Goal: Task Accomplishment & Management: Use online tool/utility

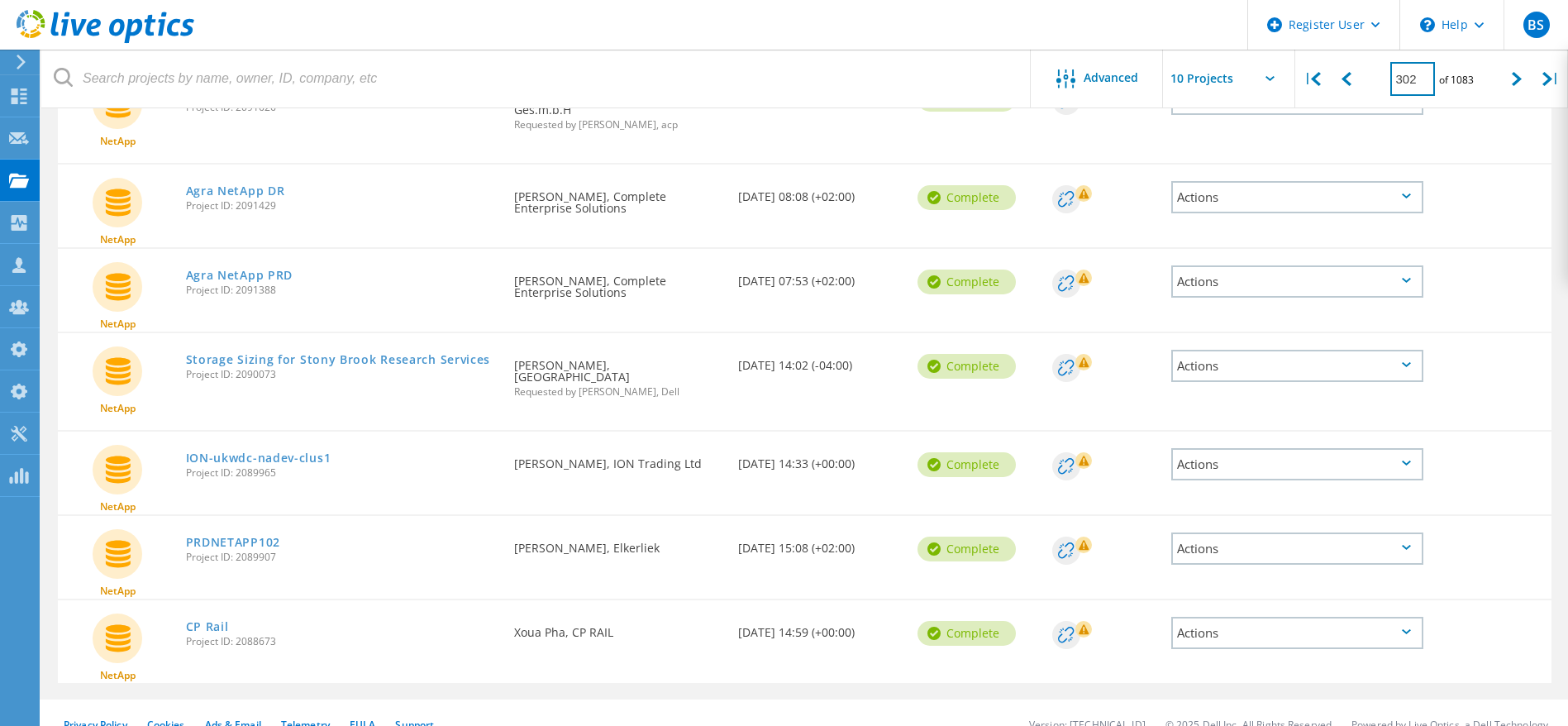
scroll to position [143, 0]
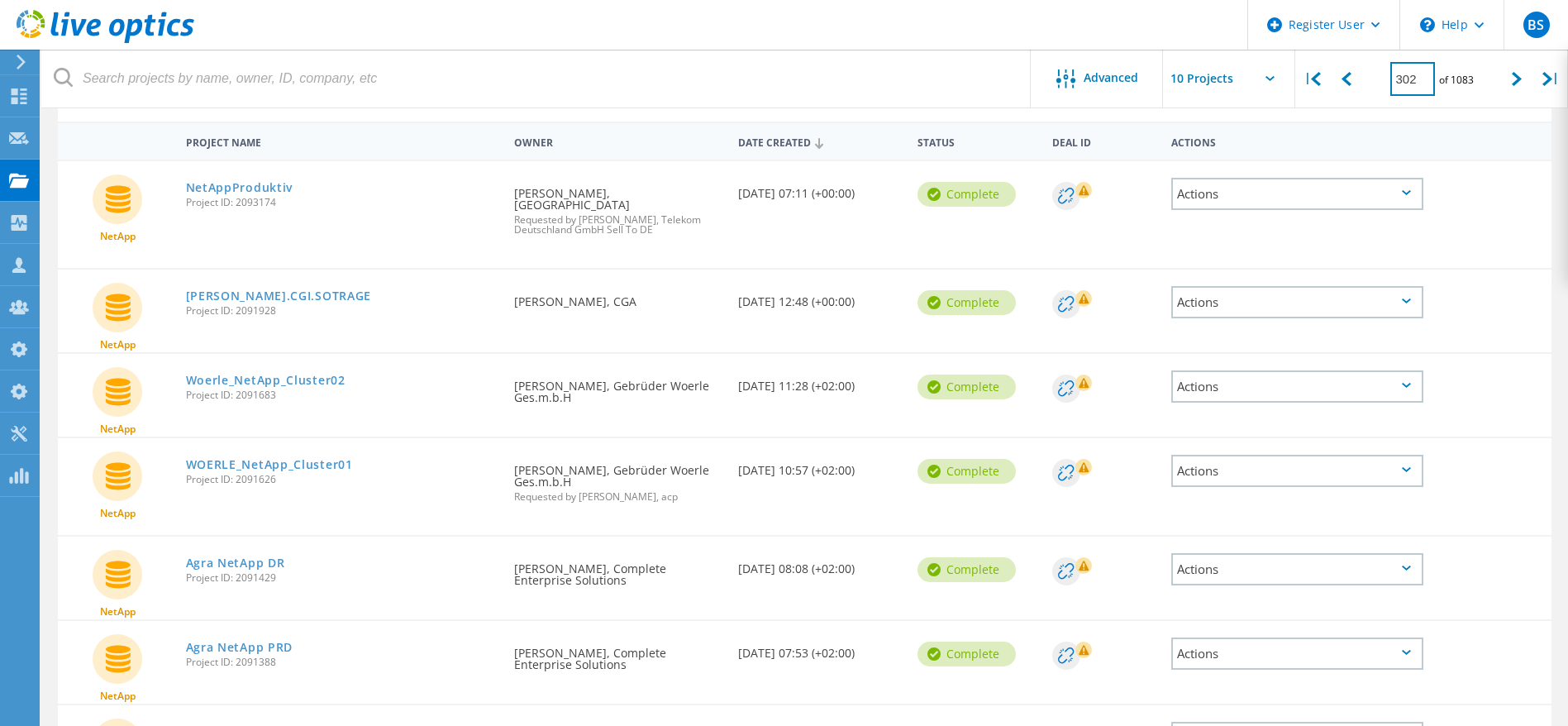
click at [1425, 71] on input "302" at bounding box center [1412, 79] width 45 height 34
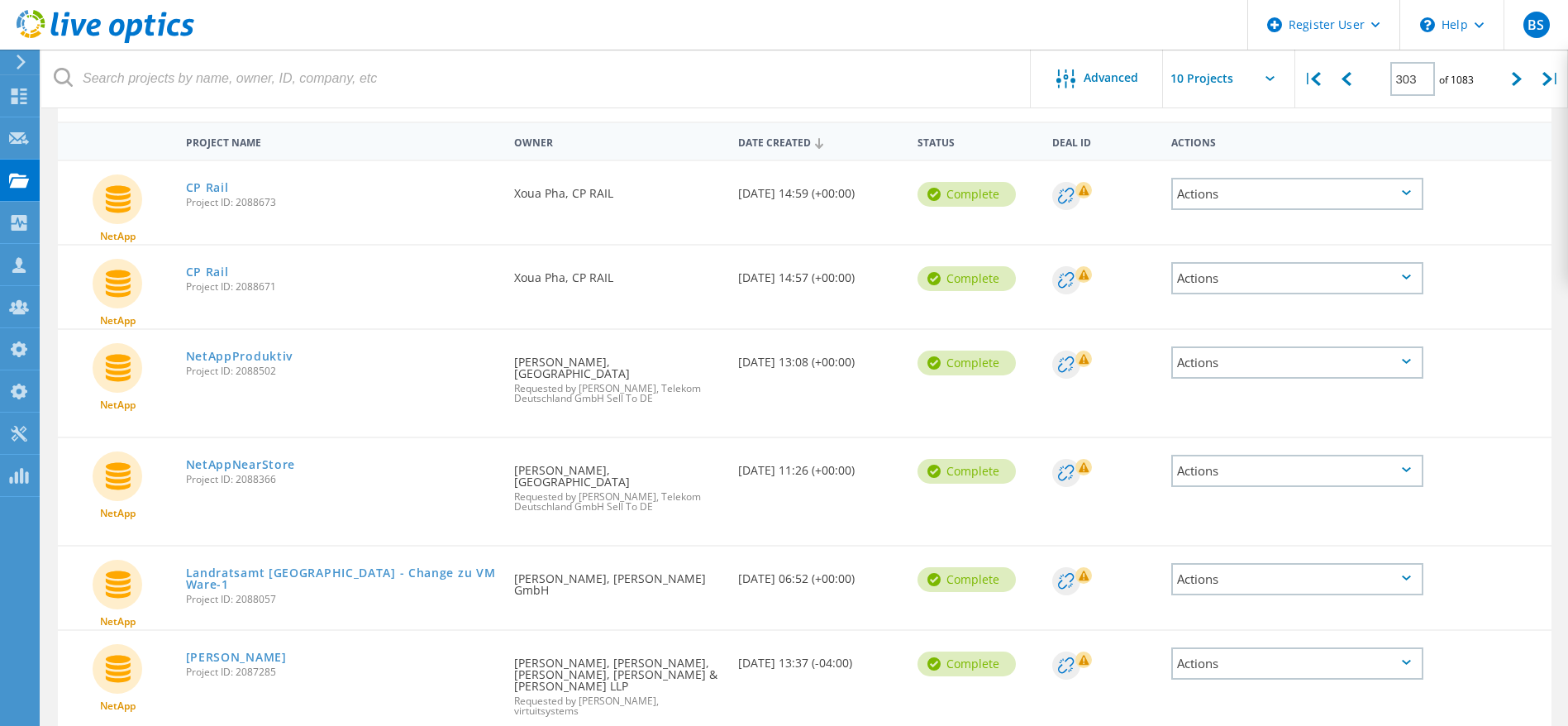
drag, startPoint x: 215, startPoint y: 279, endPoint x: 184, endPoint y: 352, distance: 79.3
drag, startPoint x: 184, startPoint y: 352, endPoint x: 150, endPoint y: 349, distance: 34.1
drag, startPoint x: 150, startPoint y: 349, endPoint x: 75, endPoint y: 353, distance: 75.1
click at [75, 353] on div "NetApp" at bounding box center [117, 371] width 120 height 83
drag, startPoint x: 289, startPoint y: 543, endPoint x: 364, endPoint y: 274, distance: 279.3
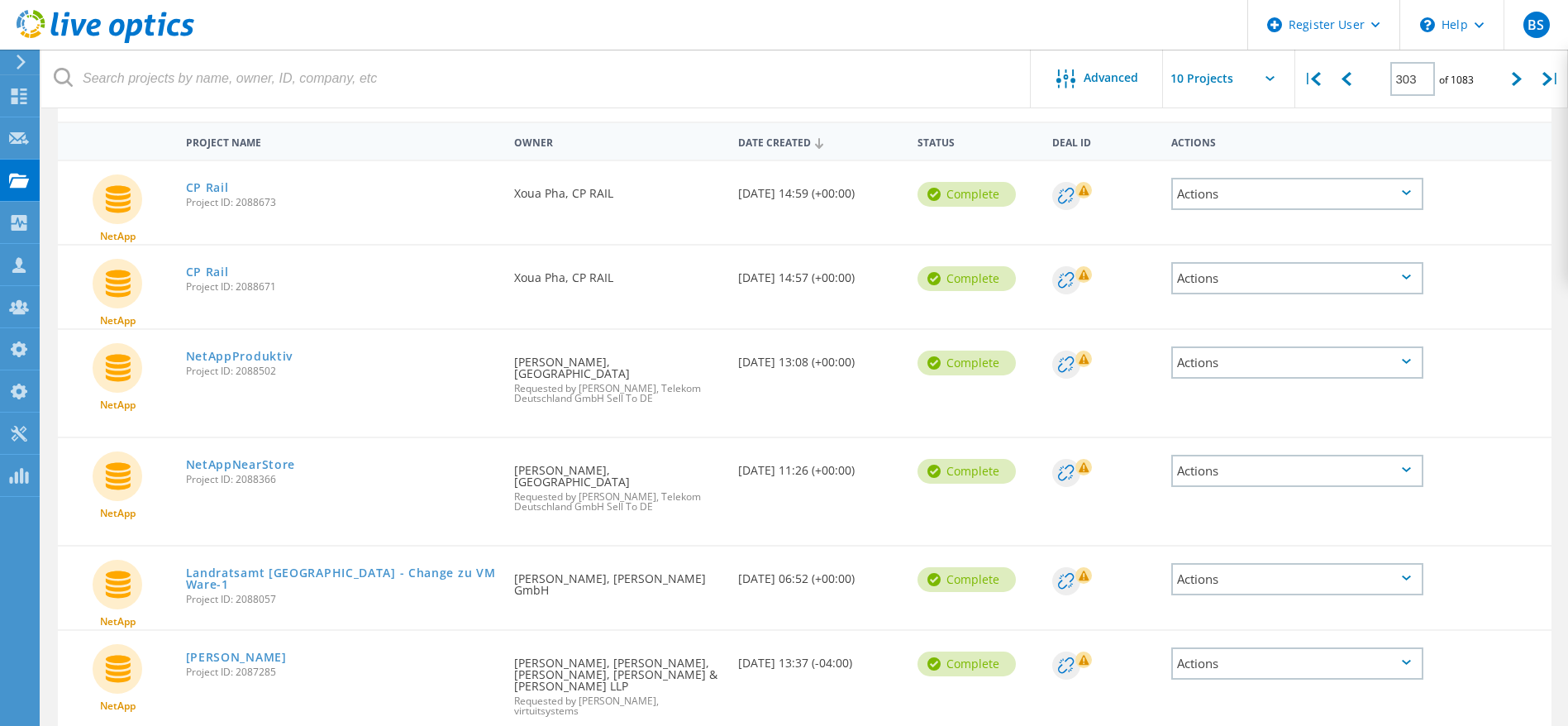
click at [364, 274] on div "CP Rail Project ID: 2088671" at bounding box center [342, 277] width 329 height 63
drag, startPoint x: 319, startPoint y: 536, endPoint x: 318, endPoint y: 549, distance: 13.0
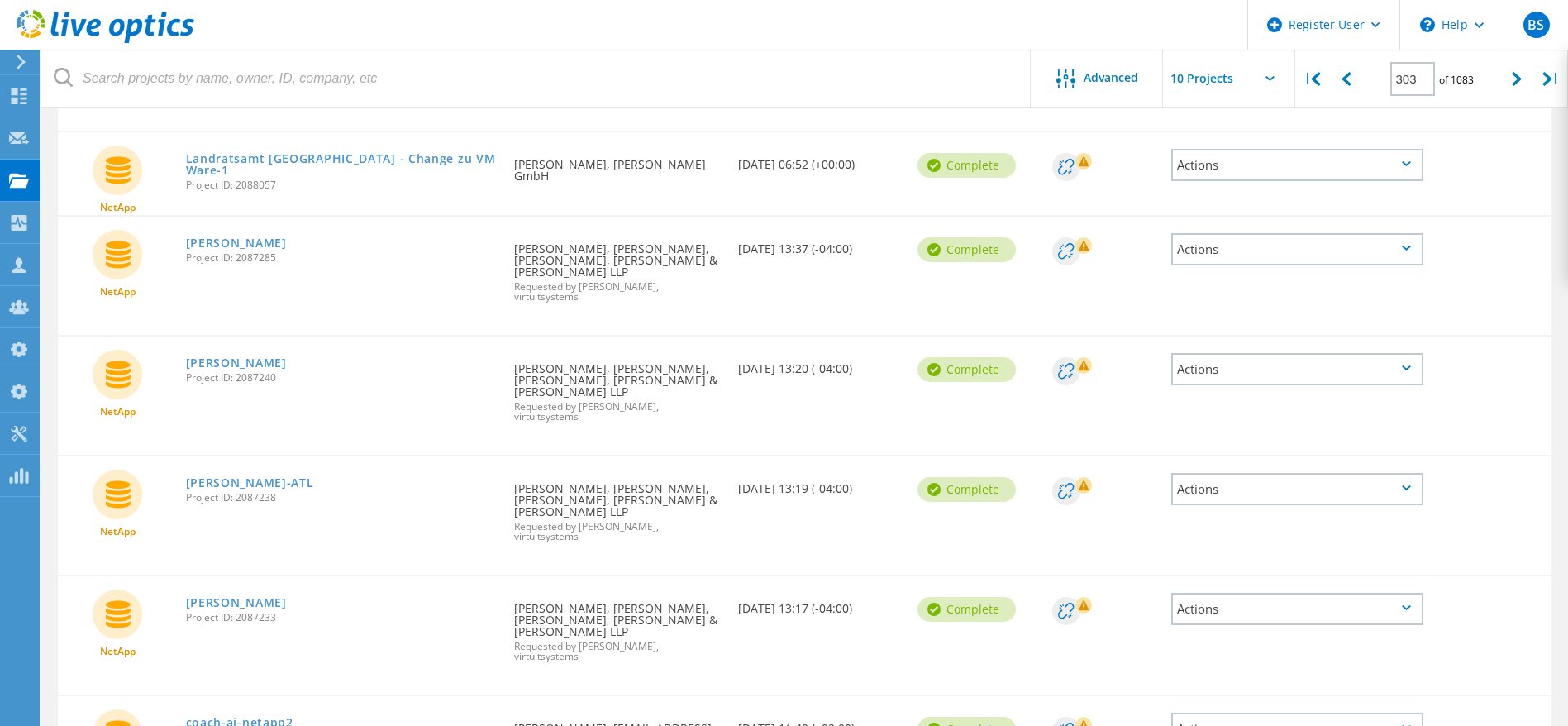
scroll to position [282, 0]
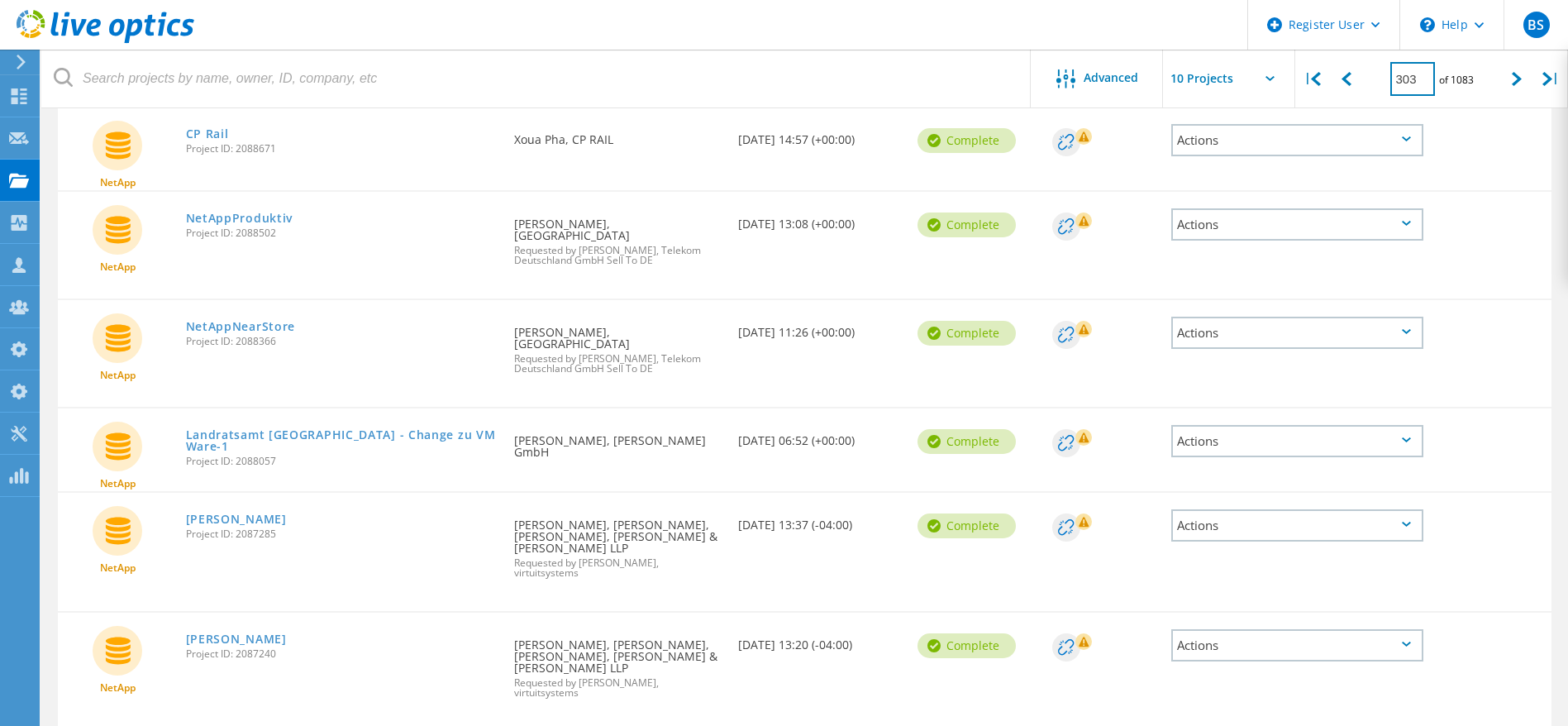
click at [1422, 86] on input "303" at bounding box center [1412, 79] width 45 height 34
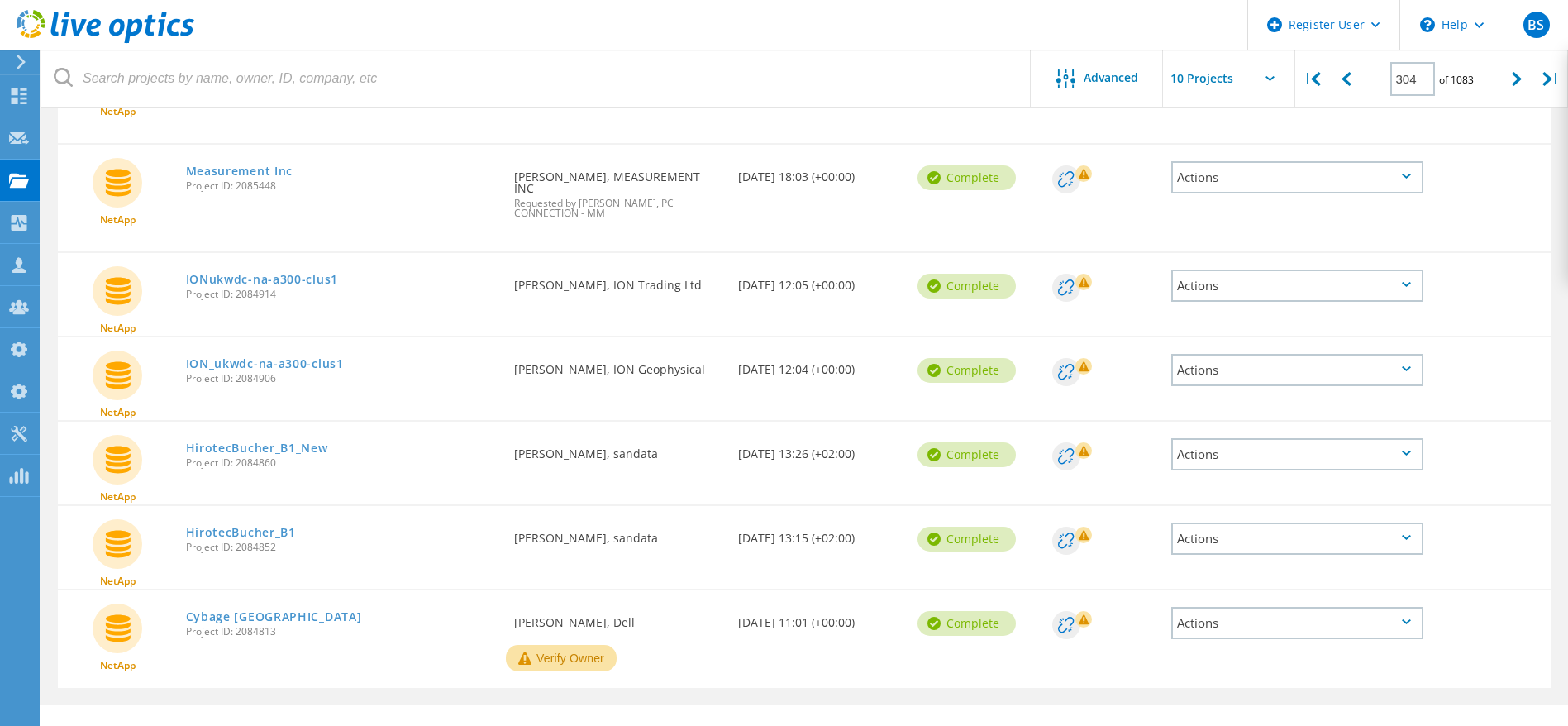
scroll to position [550, 0]
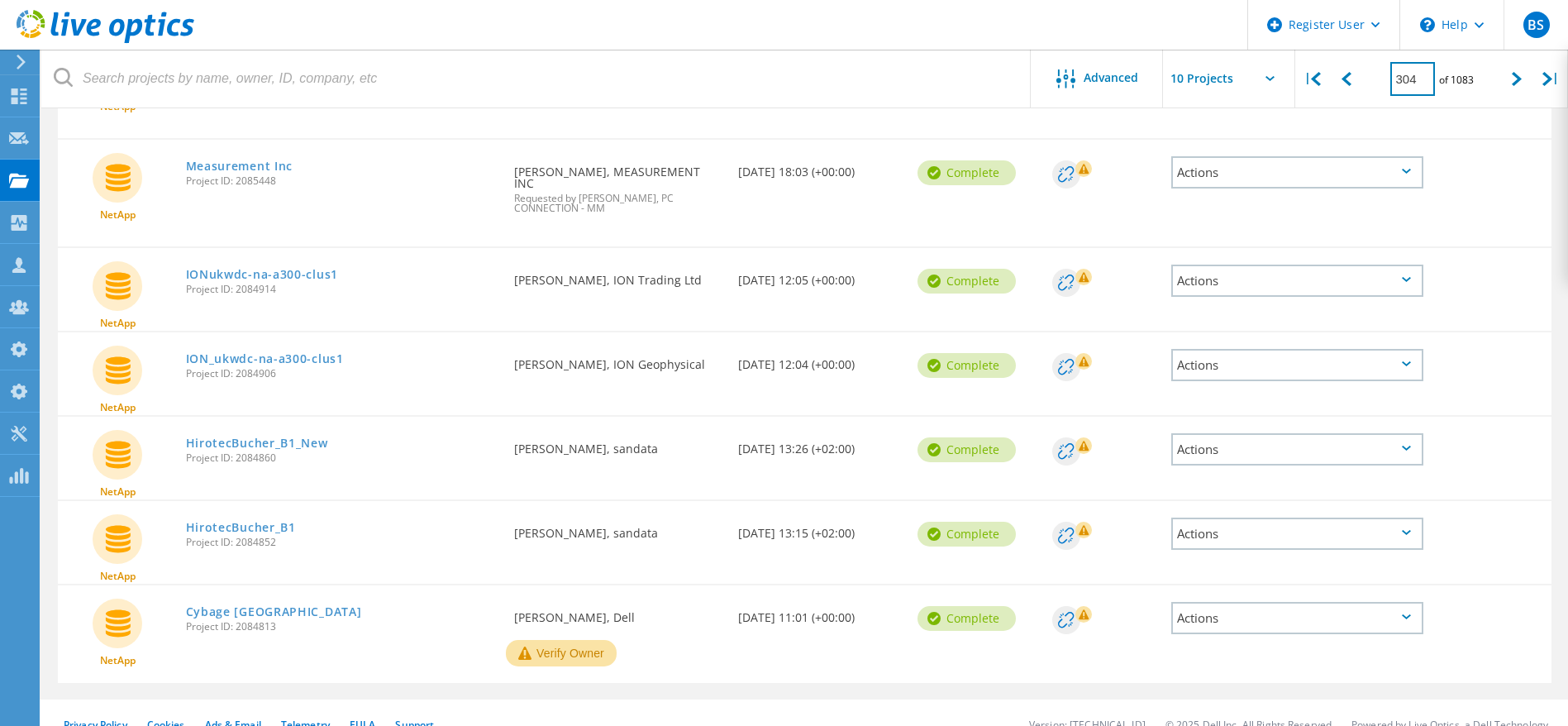
click at [1424, 74] on input "304" at bounding box center [1412, 79] width 45 height 34
type input "305"
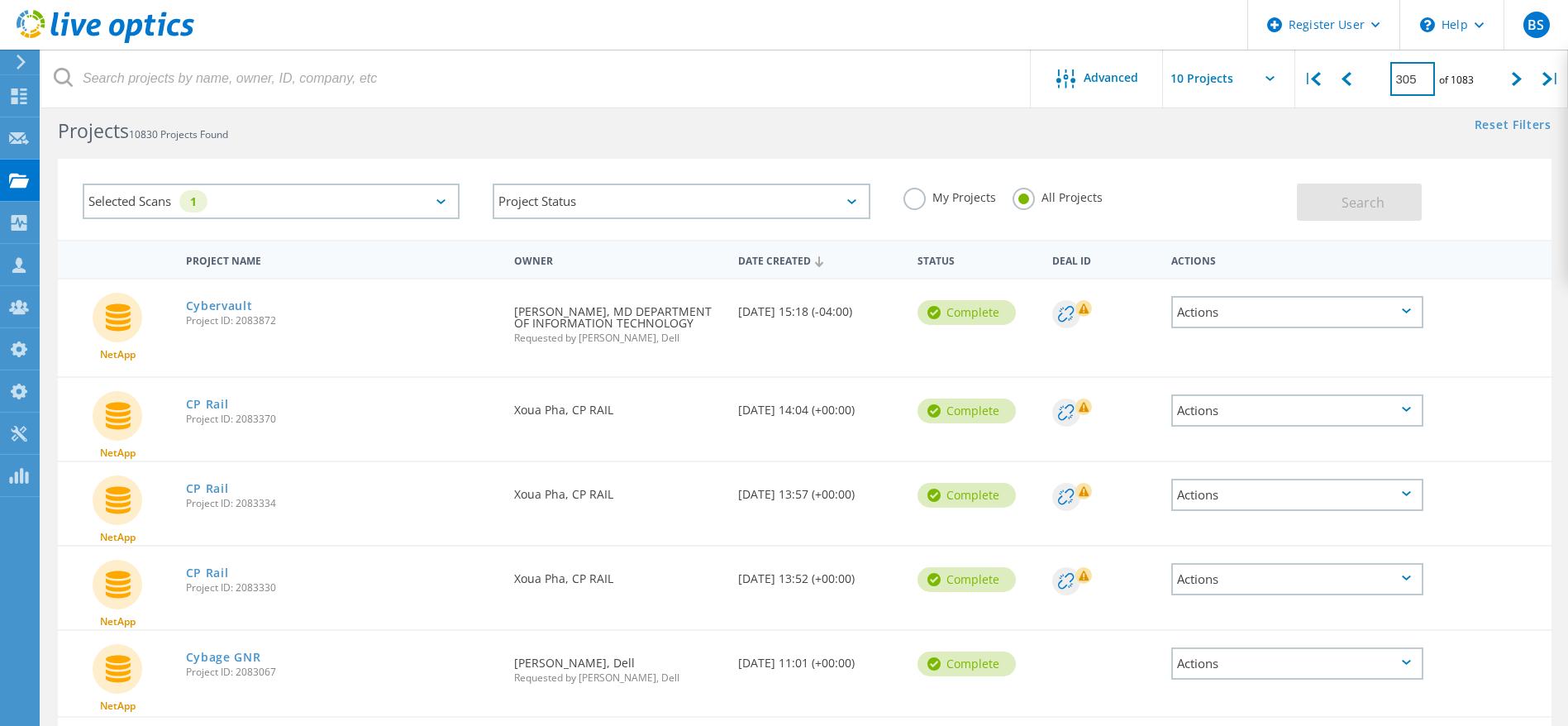
scroll to position [25, 0]
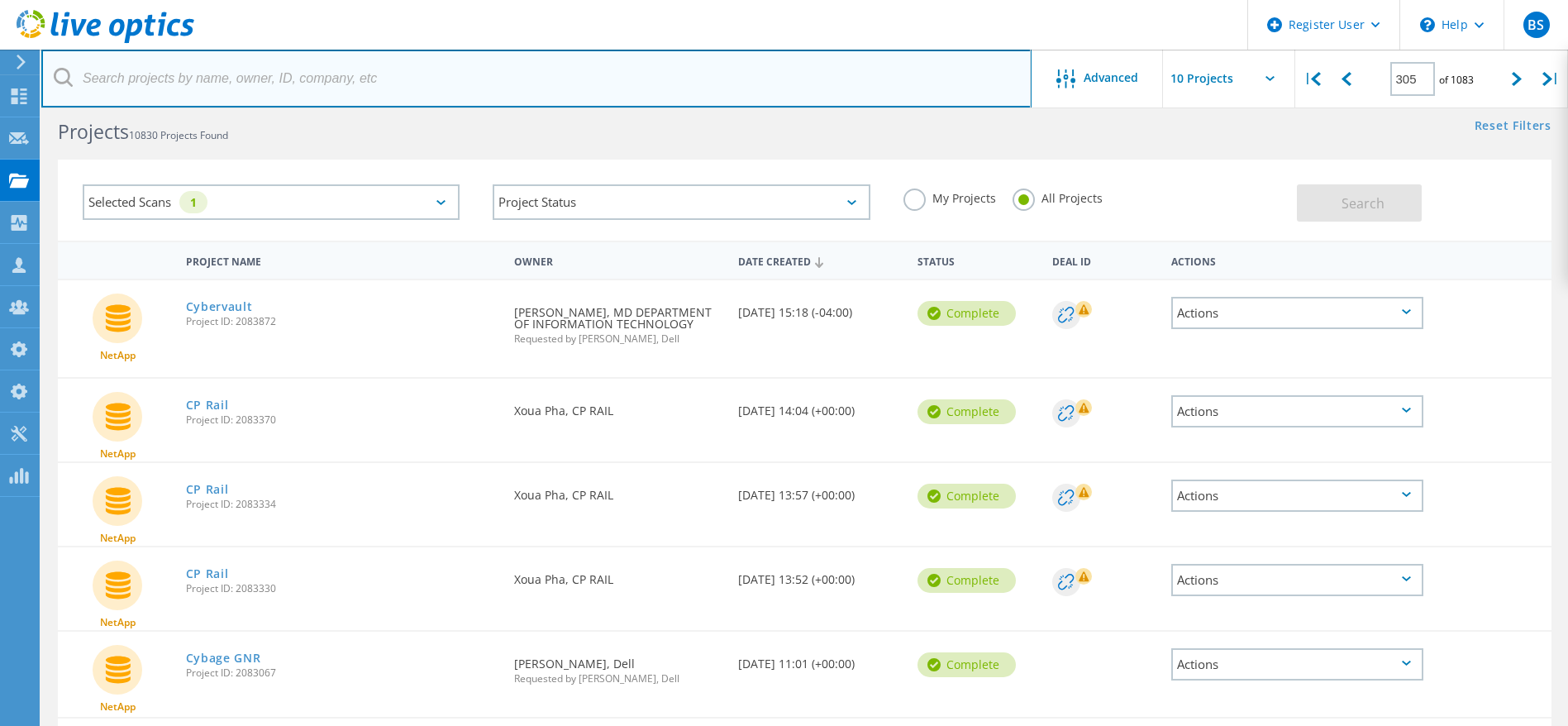
click at [287, 88] on input "text" at bounding box center [536, 78] width 990 height 58
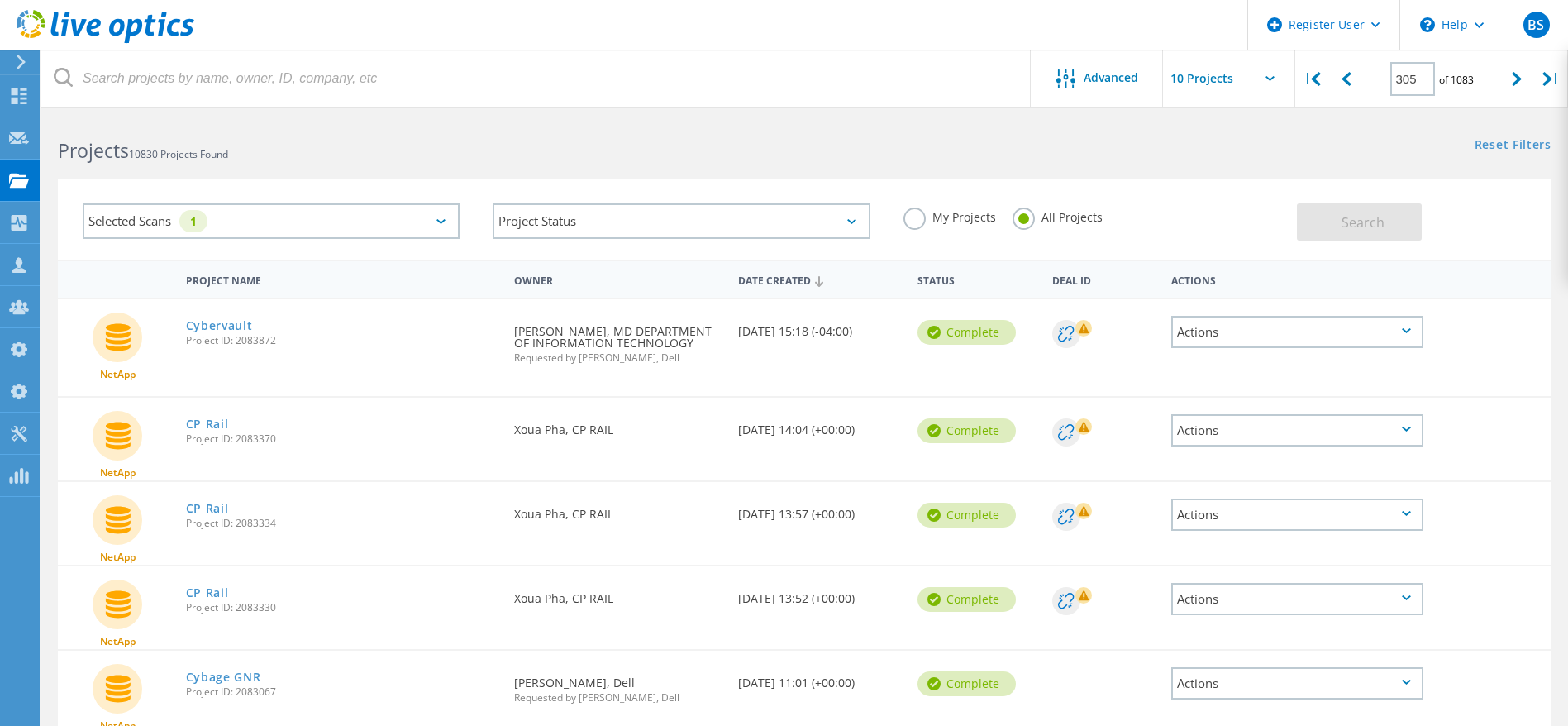
scroll to position [0, 0]
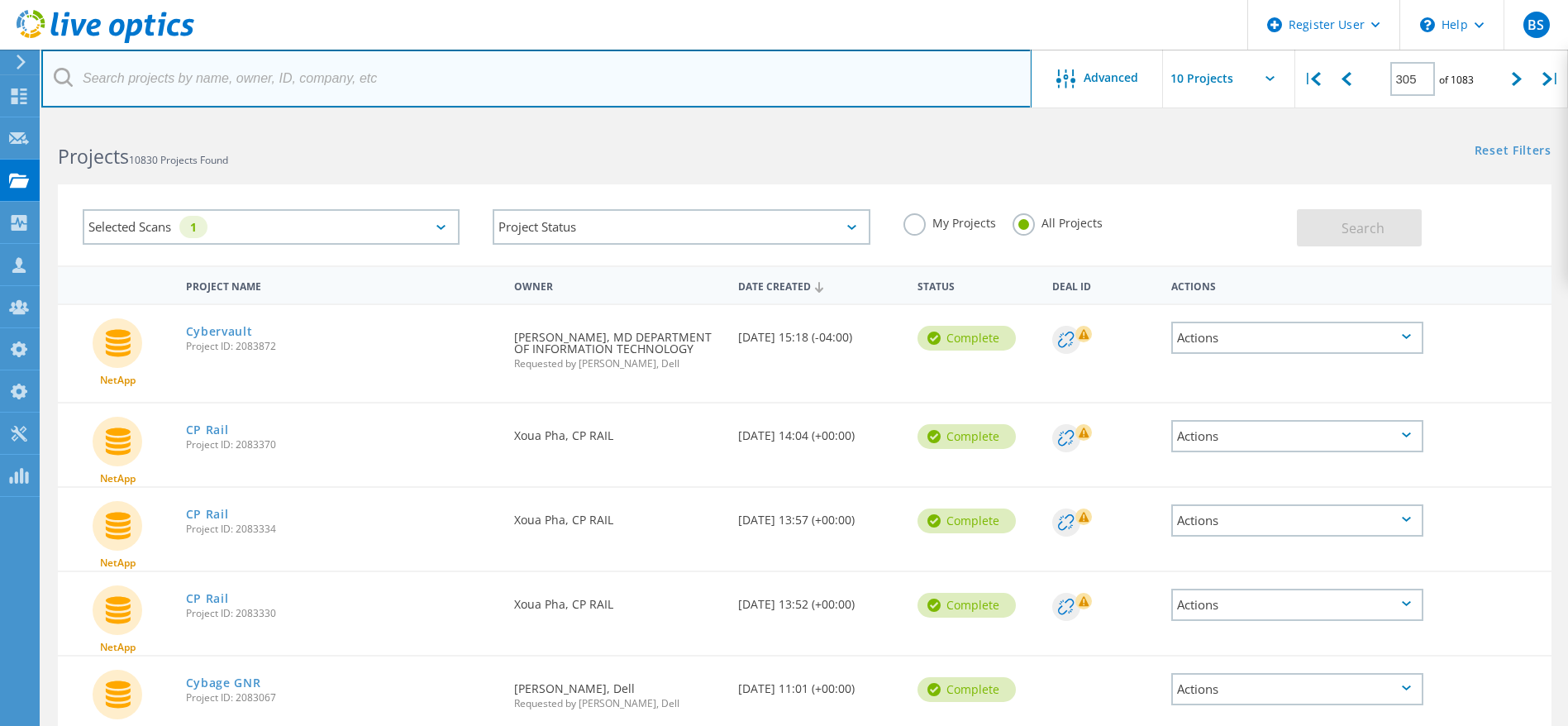
click at [361, 92] on input "text" at bounding box center [536, 78] width 990 height 58
type input "perf"
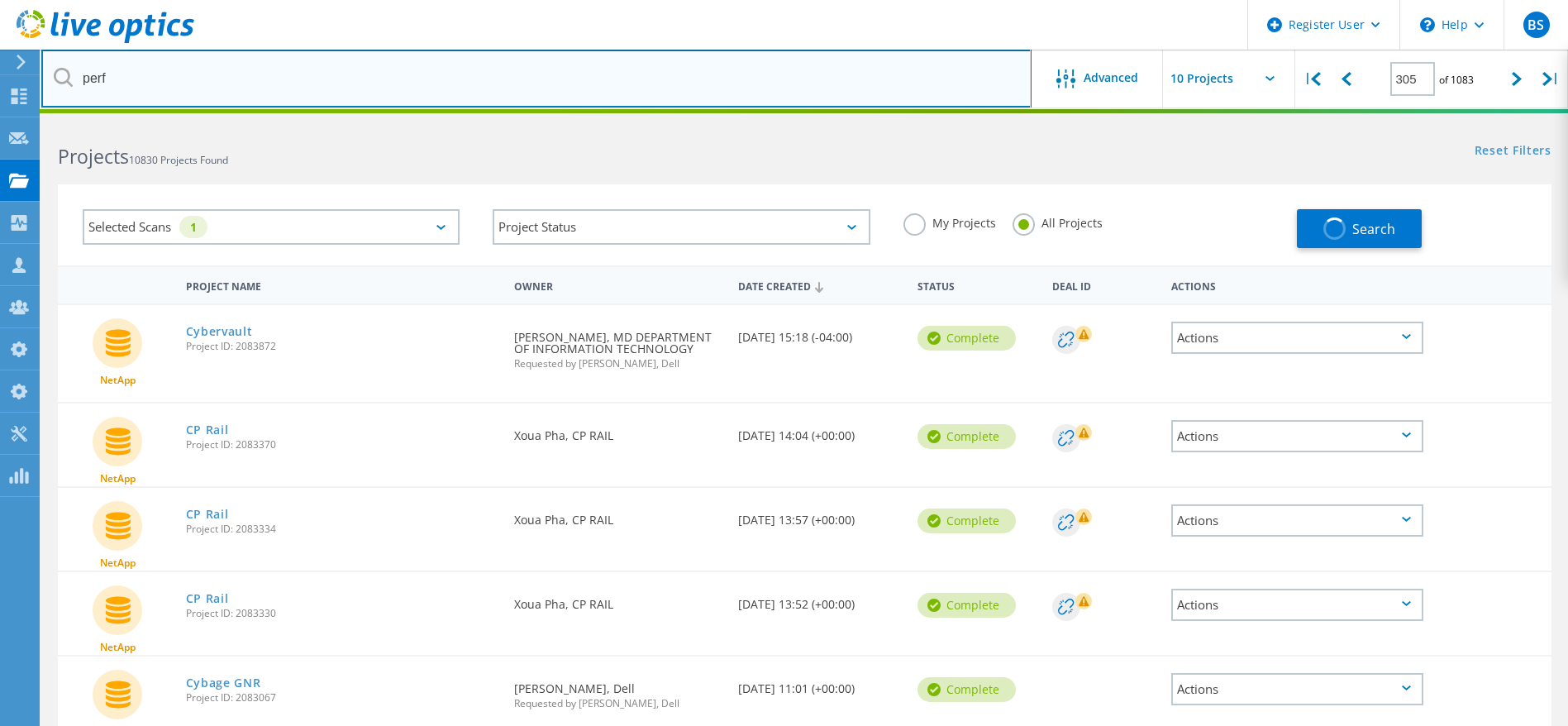
type input "1"
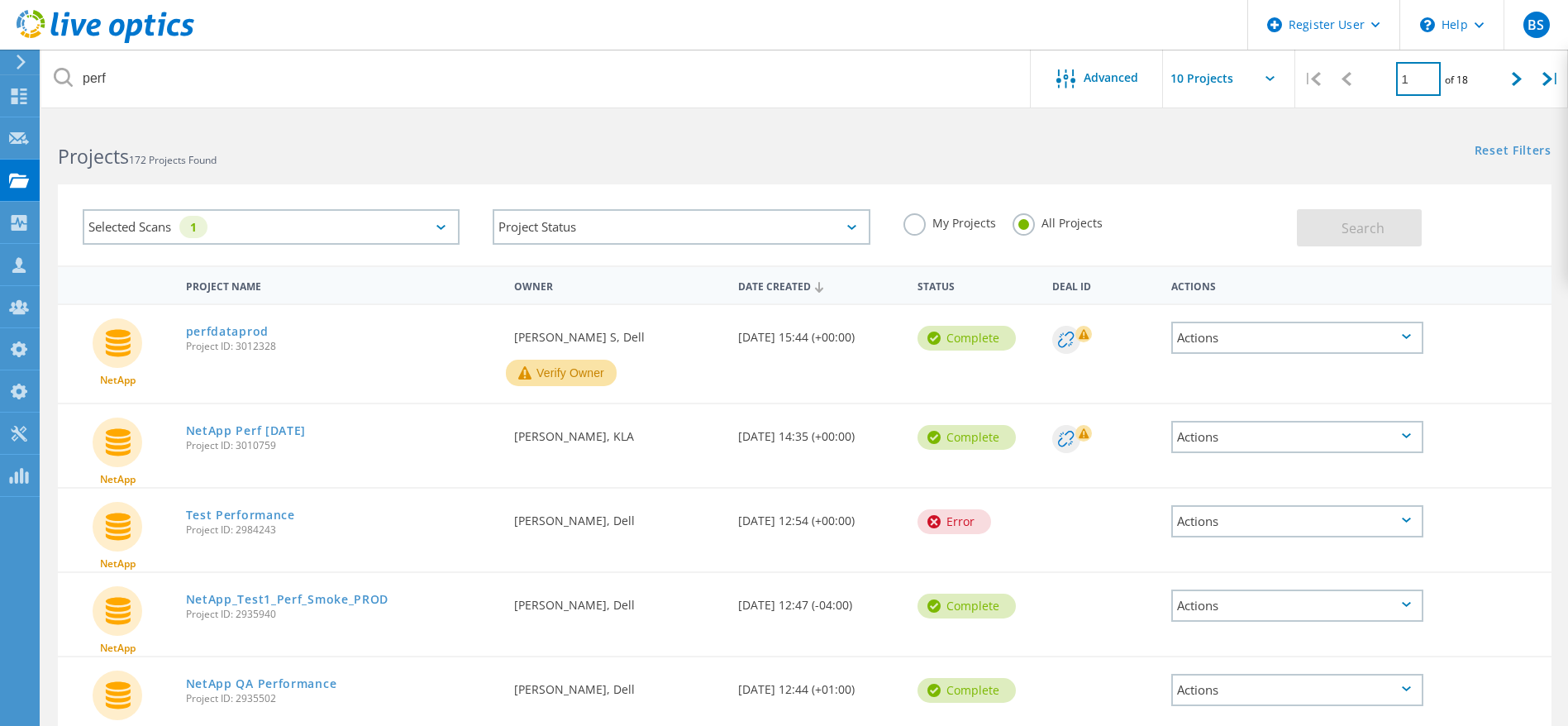
click at [1415, 82] on input "1" at bounding box center [1418, 79] width 45 height 34
type input "18"
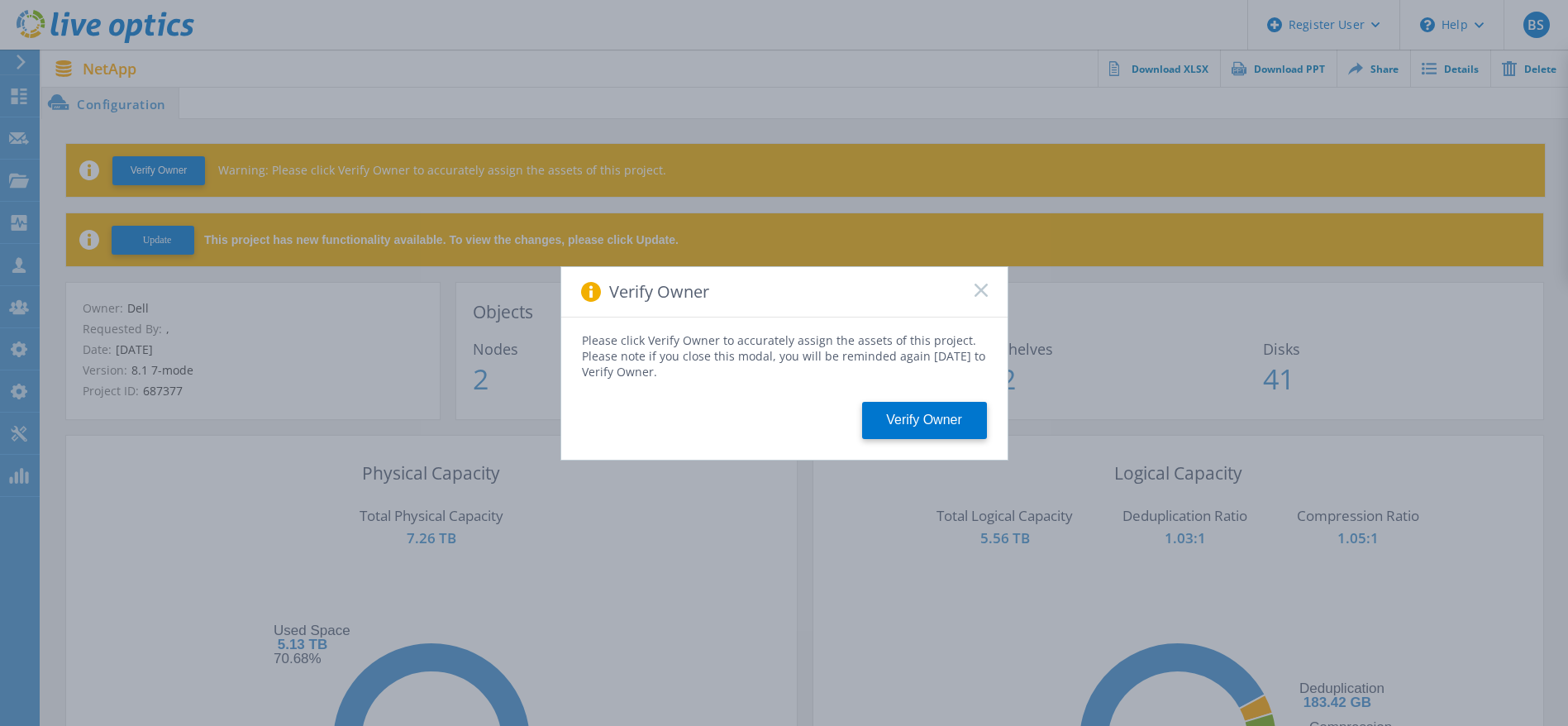
drag, startPoint x: 978, startPoint y: 292, endPoint x: 978, endPoint y: 326, distance: 34.0
click at [978, 321] on div "Verify Owner Please click Verify Owner to accurately assign the assets of this …" at bounding box center [784, 363] width 448 height 195
click at [984, 292] on rect at bounding box center [980, 289] width 14 height 14
click at [979, 288] on rect at bounding box center [980, 289] width 14 height 14
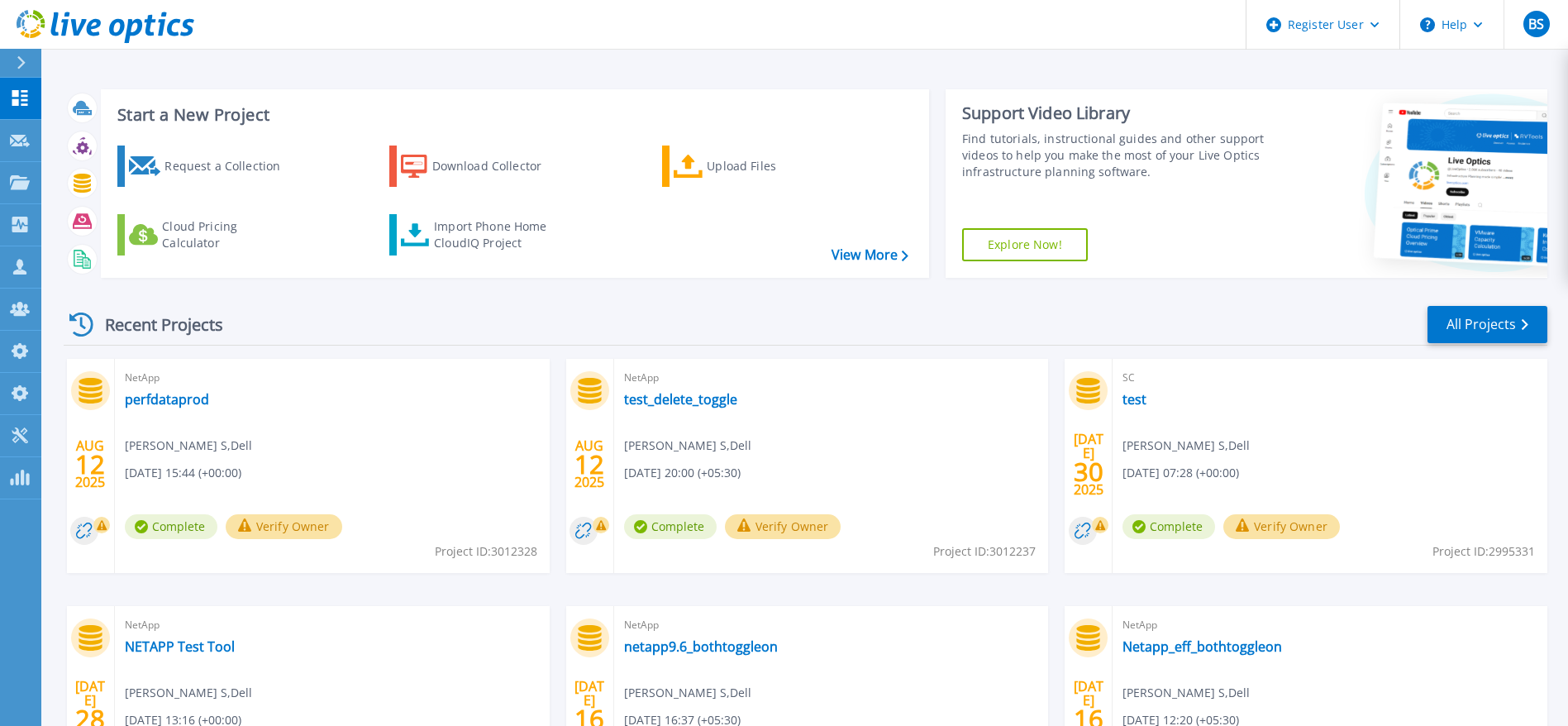
click at [684, 134] on div "Request a Collection Download Collector Upload Files Cloud Pricing Calculator I…" at bounding box center [512, 201] width 816 height 137
click at [686, 164] on icon at bounding box center [689, 166] width 30 height 24
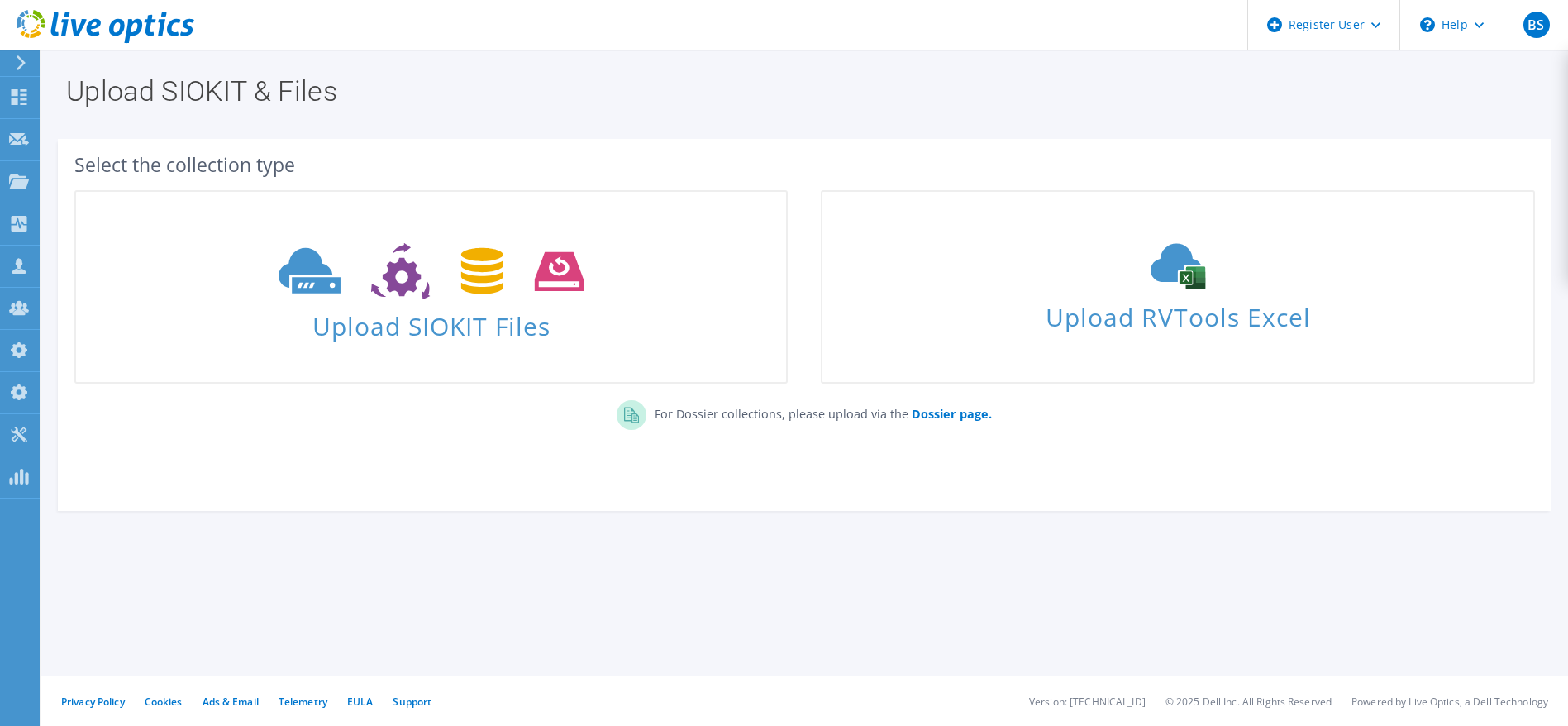
click at [518, 262] on icon at bounding box center [431, 271] width 305 height 57
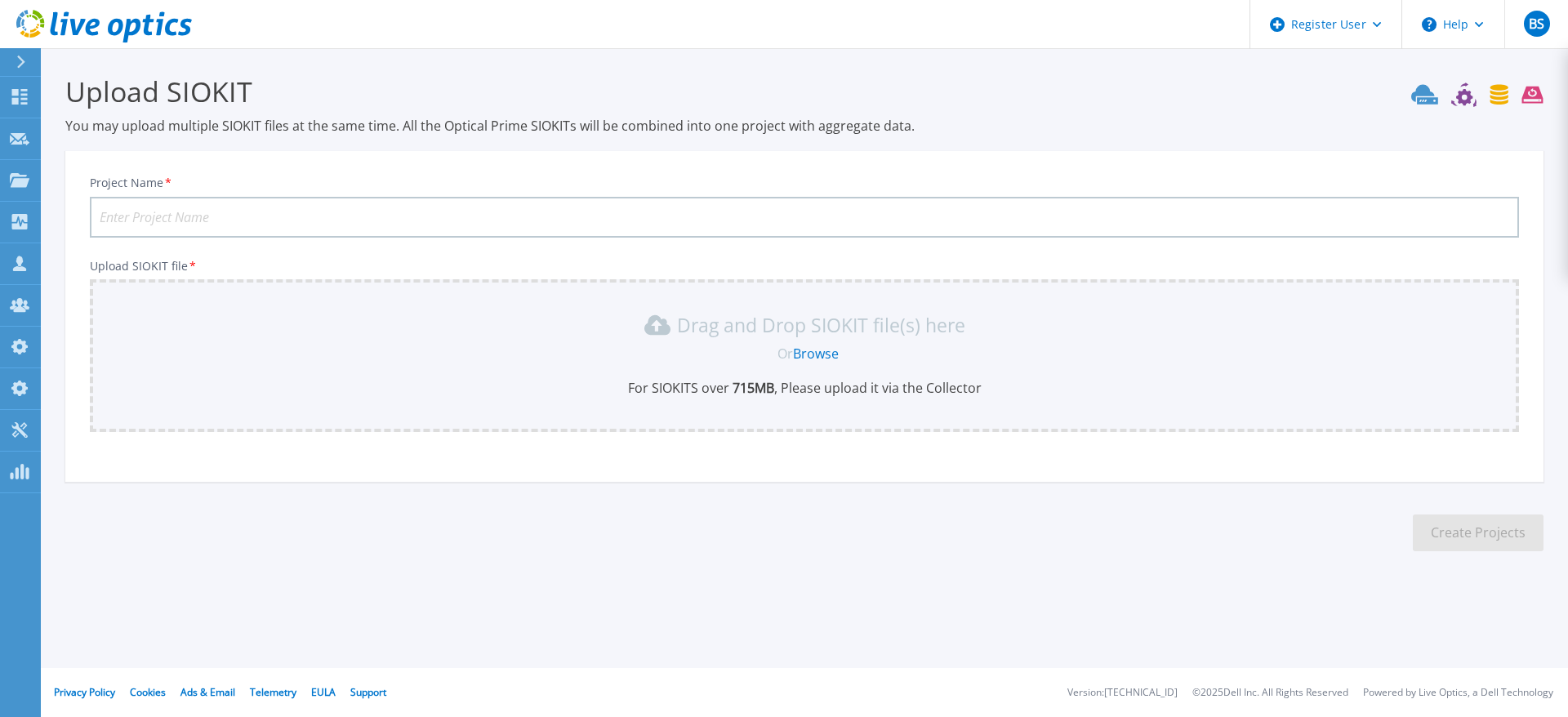
click at [812, 349] on link "Browse" at bounding box center [816, 354] width 46 height 18
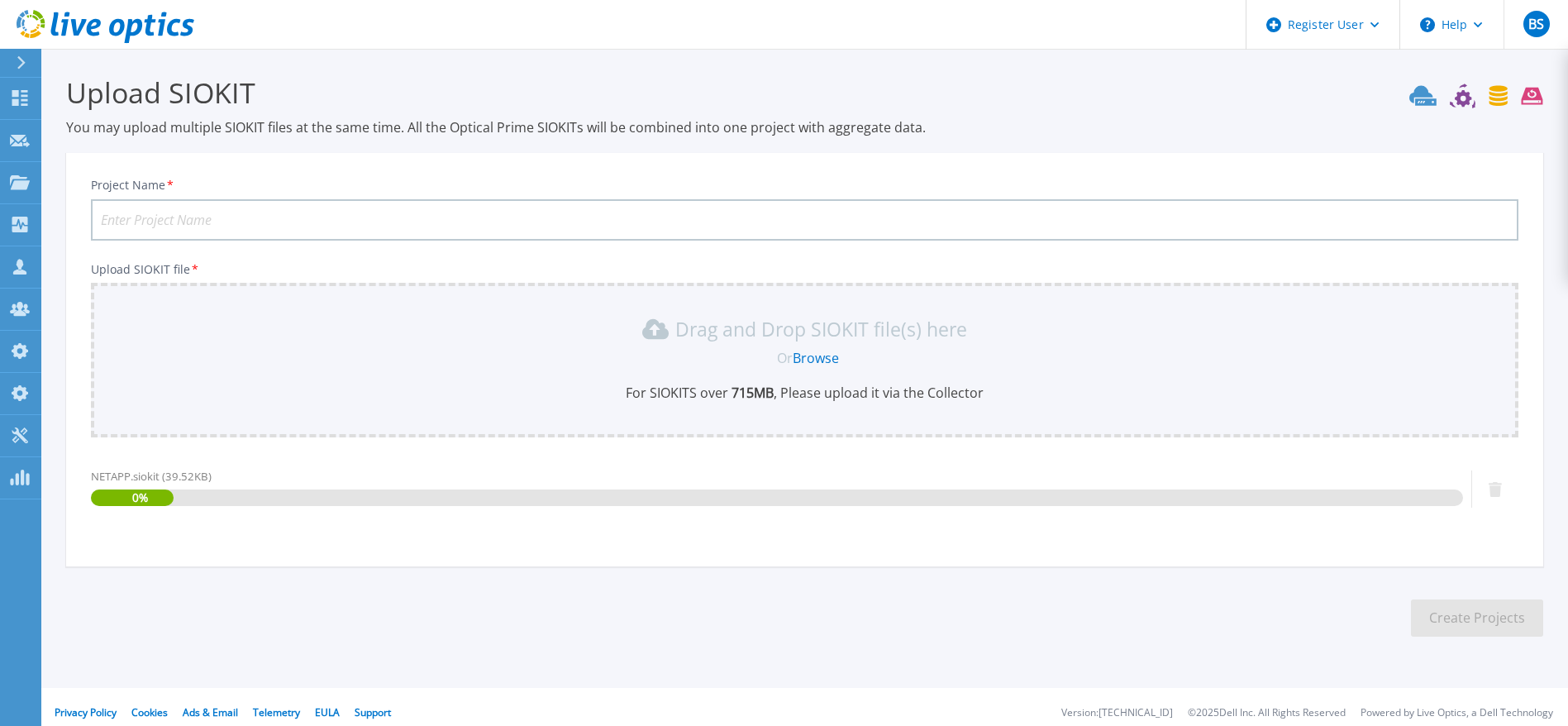
scroll to position [12, 0]
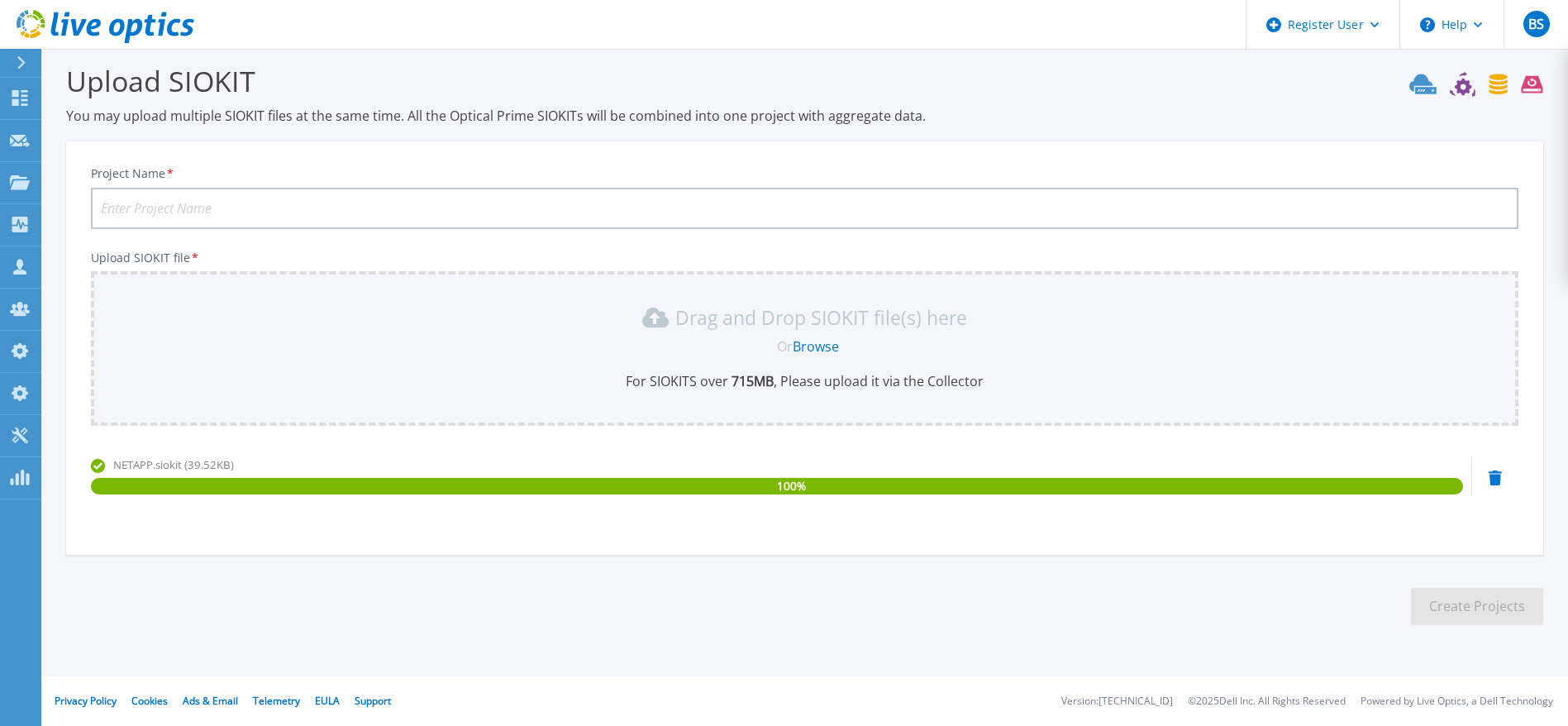
click at [1037, 218] on input "Project Name *" at bounding box center [805, 207] width 1427 height 41
type input "netappnotechrefreshdata"
click at [1504, 614] on button "Create Projects" at bounding box center [1477, 606] width 132 height 37
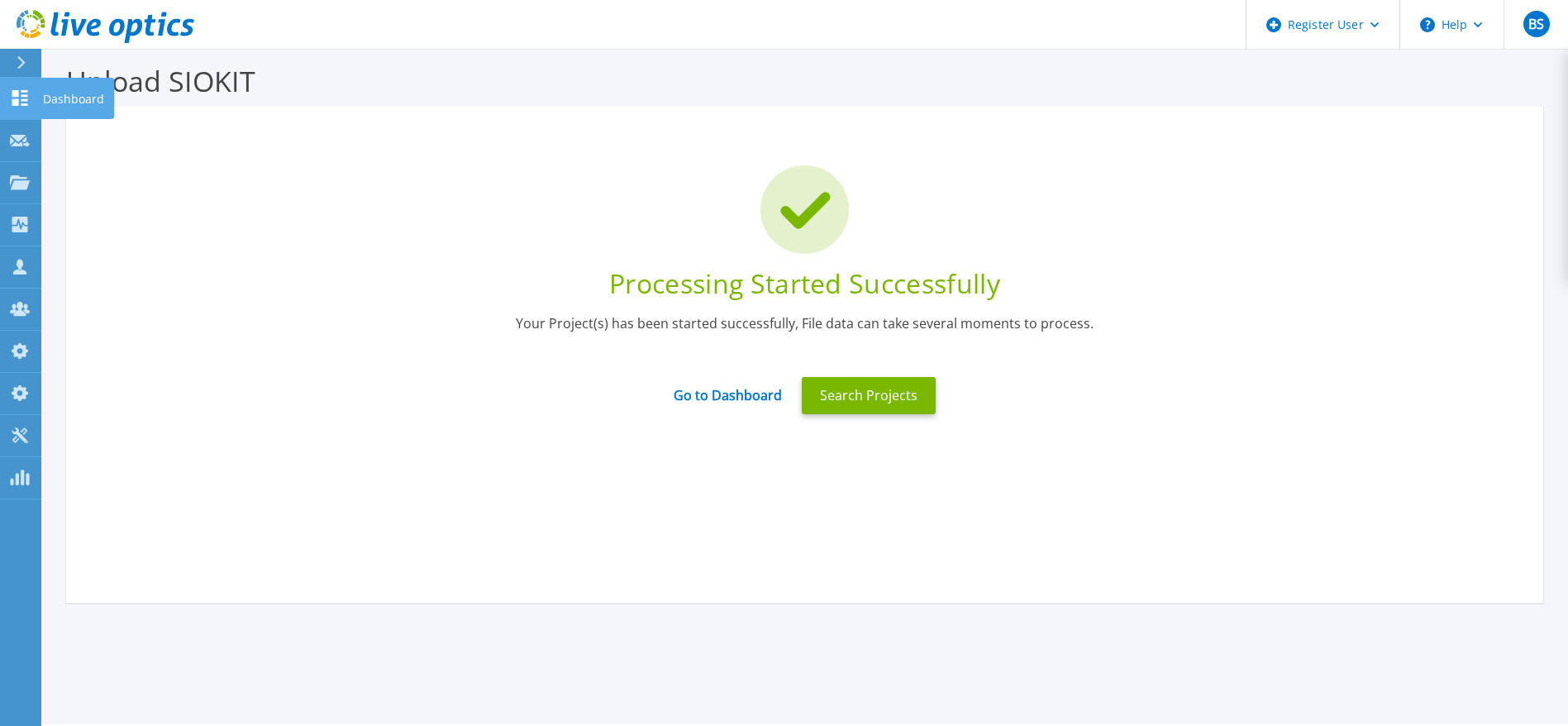
click at [16, 91] on icon at bounding box center [20, 98] width 16 height 16
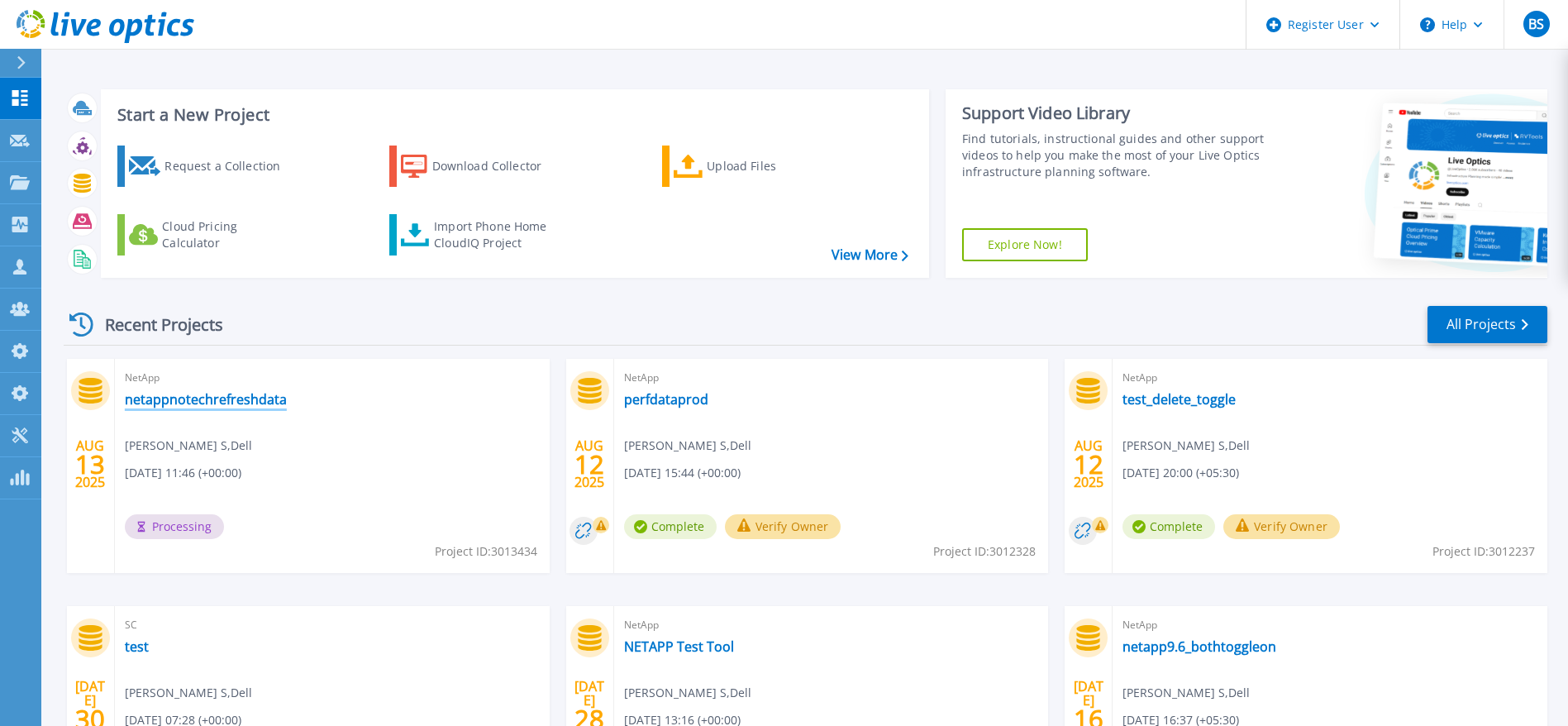
click at [268, 403] on link "netappnotechrefreshdata" at bounding box center [205, 399] width 162 height 16
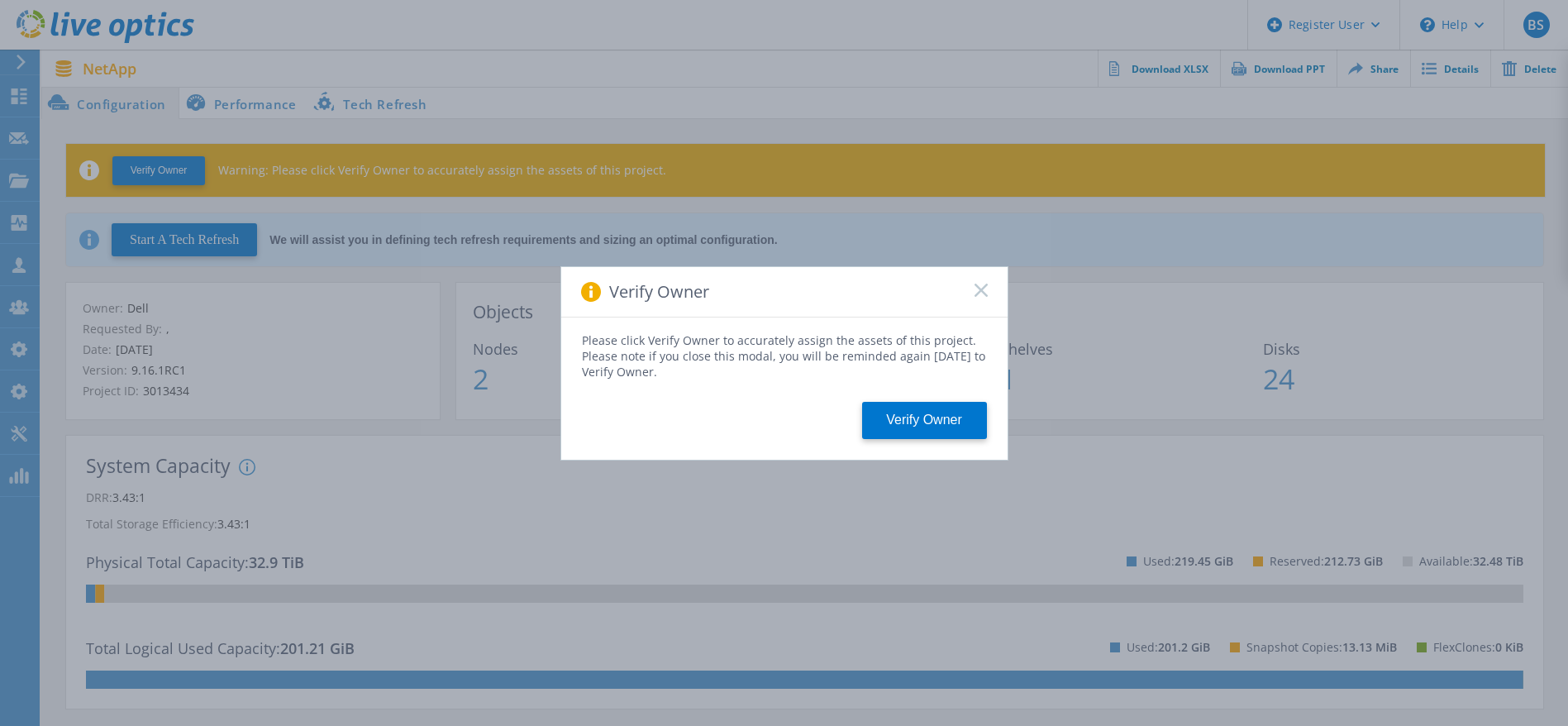
click at [984, 292] on rect at bounding box center [980, 289] width 14 height 14
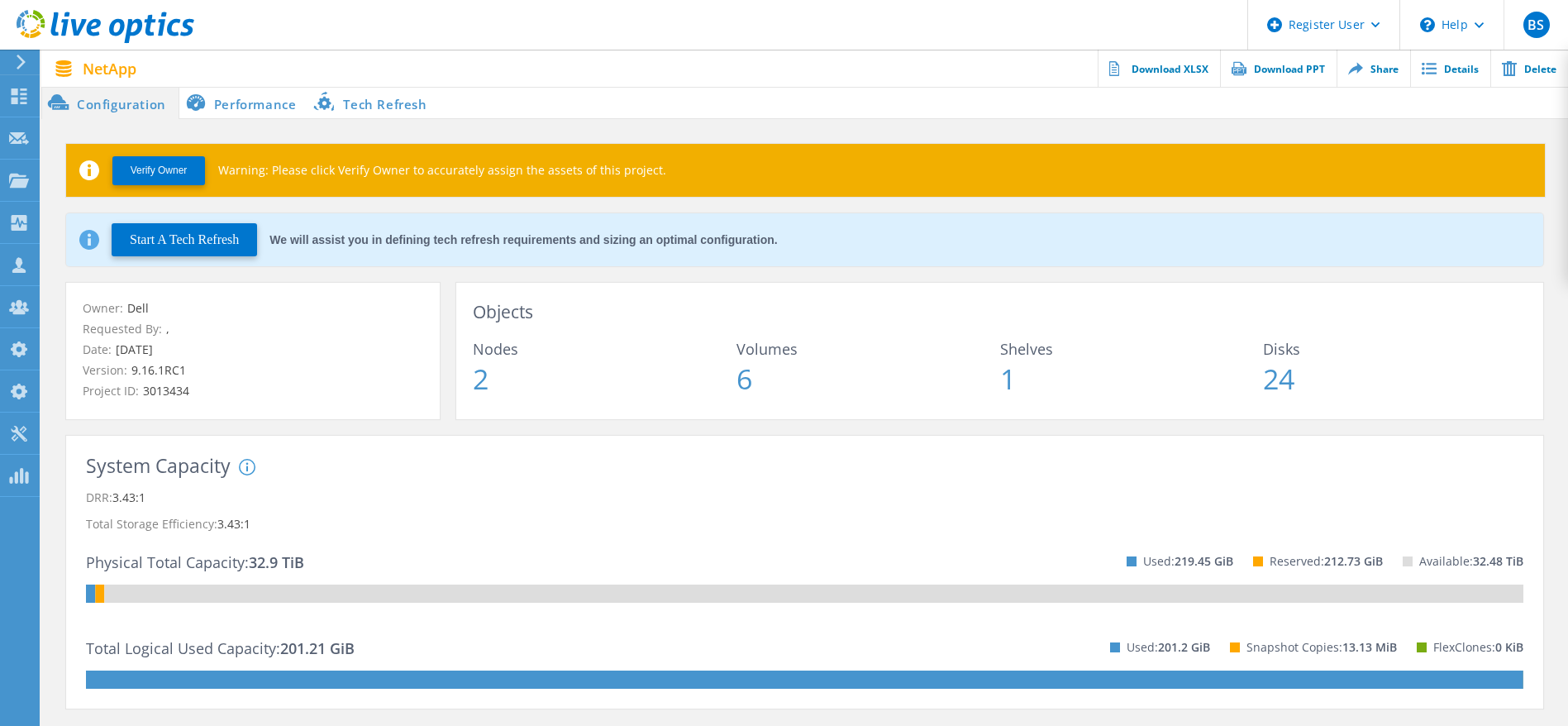
click at [411, 96] on li "Tech Refresh" at bounding box center [374, 102] width 131 height 33
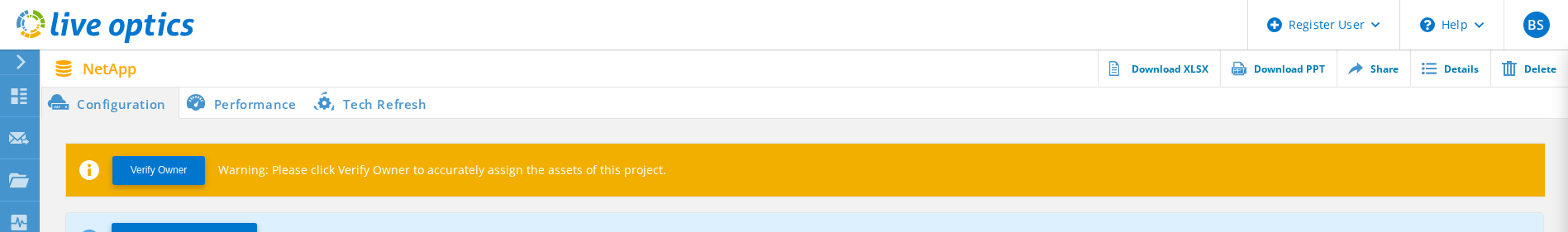
click at [382, 106] on li "Tech Refresh" at bounding box center [374, 102] width 131 height 33
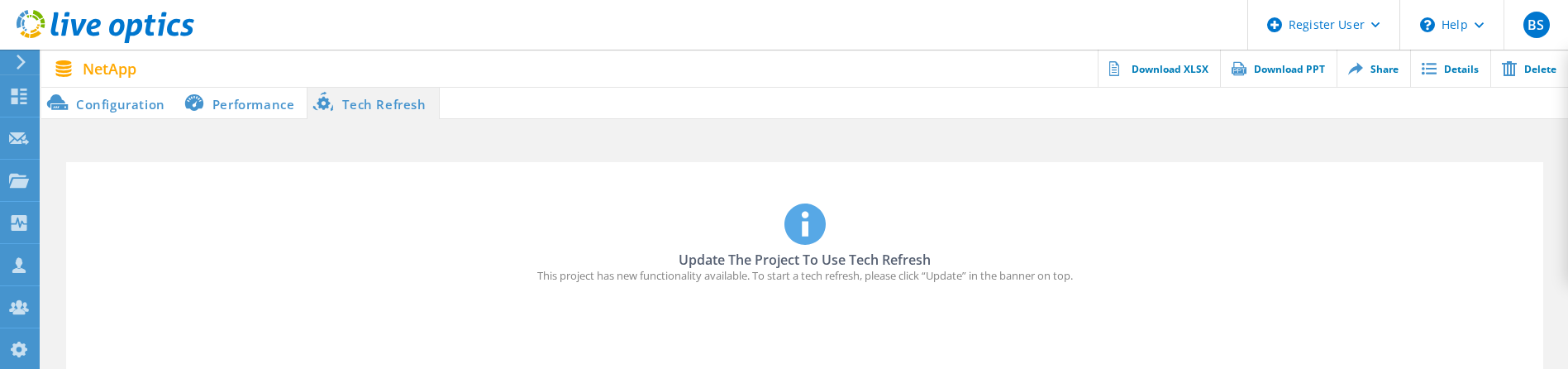
click at [76, 103] on li "Configuration" at bounding box center [109, 102] width 136 height 33
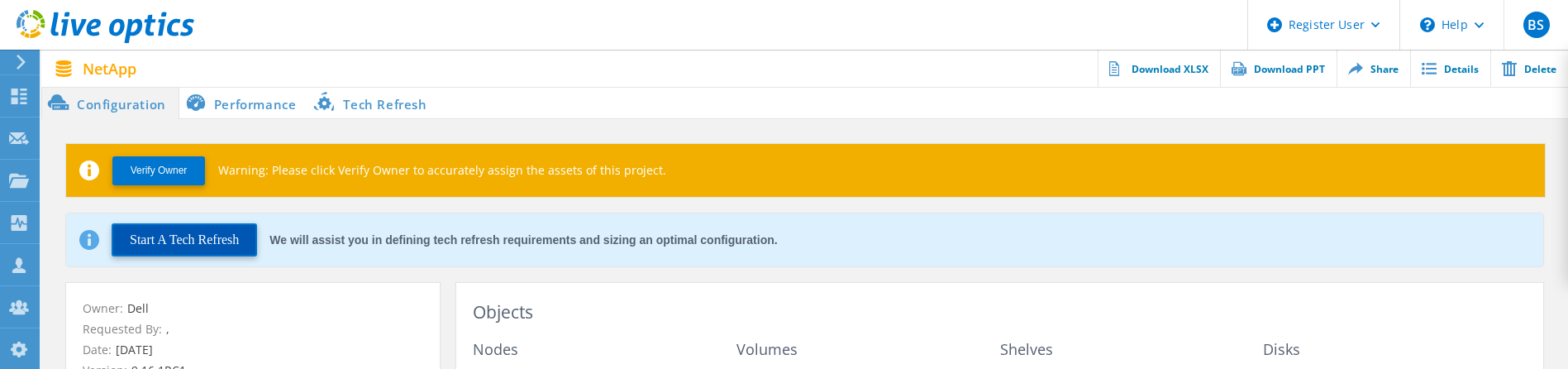
click at [238, 231] on button "Start A Tech Refresh" at bounding box center [184, 239] width 145 height 33
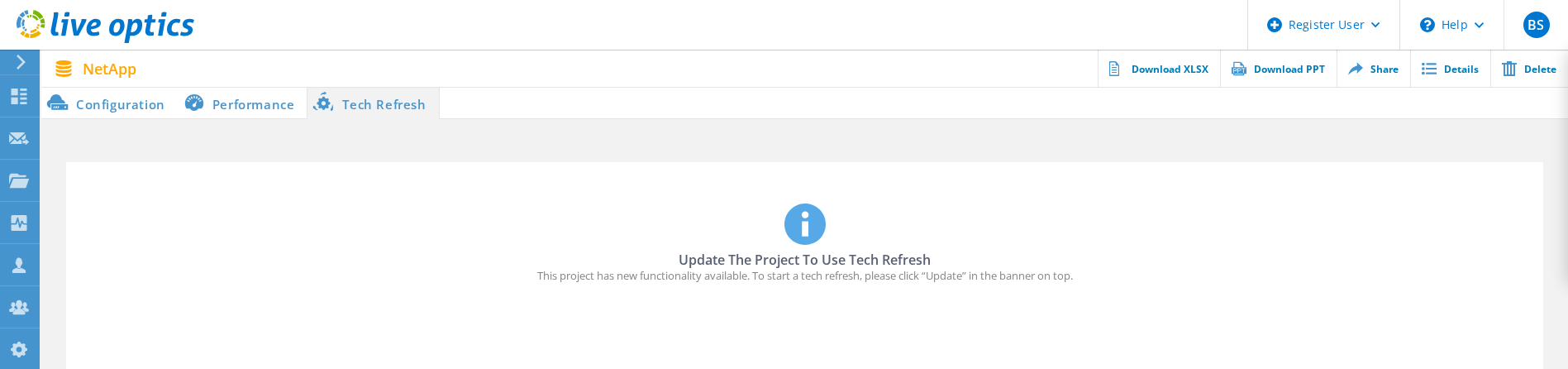
click at [128, 110] on li "Configuration" at bounding box center [109, 102] width 136 height 33
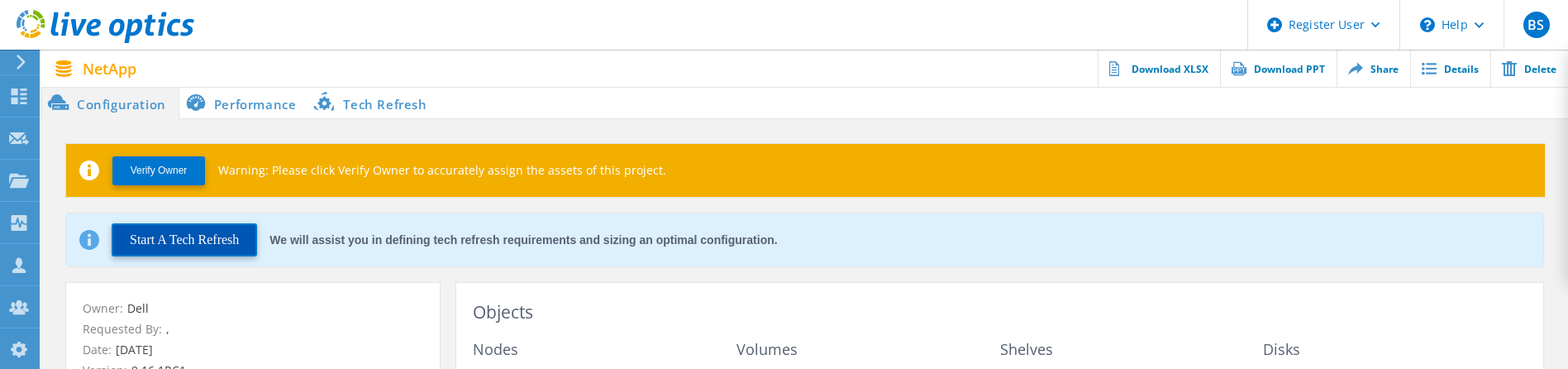
click at [160, 231] on button "Start A Tech Refresh" at bounding box center [184, 239] width 145 height 33
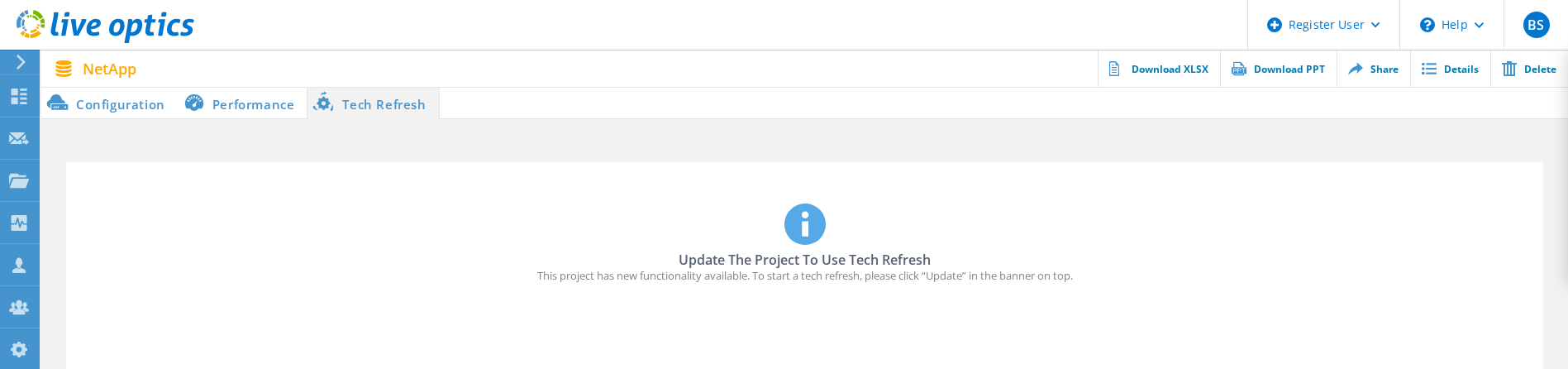
click at [145, 110] on li "Configuration" at bounding box center [109, 102] width 136 height 33
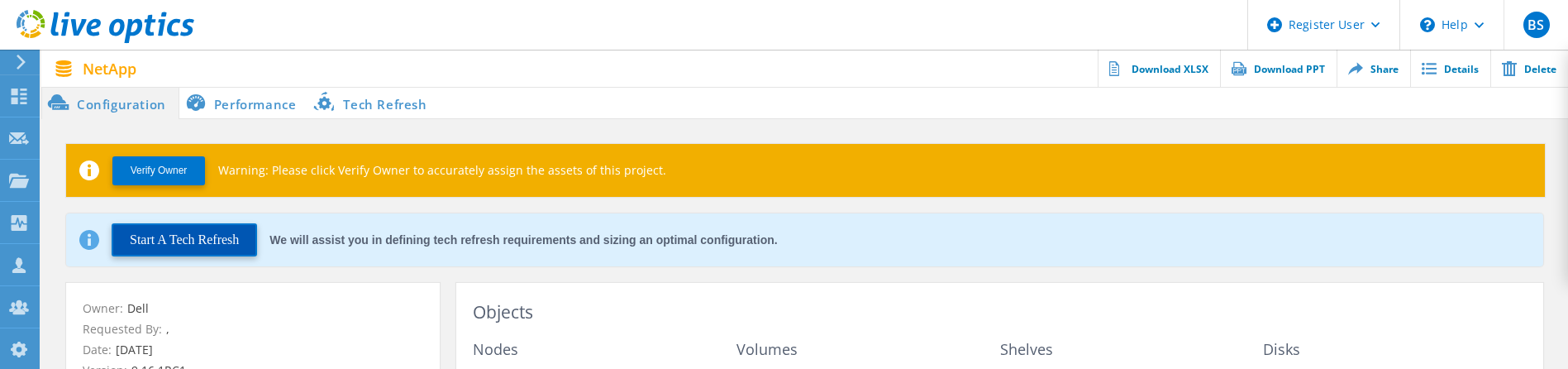
click at [163, 231] on button "Start A Tech Refresh" at bounding box center [184, 239] width 145 height 33
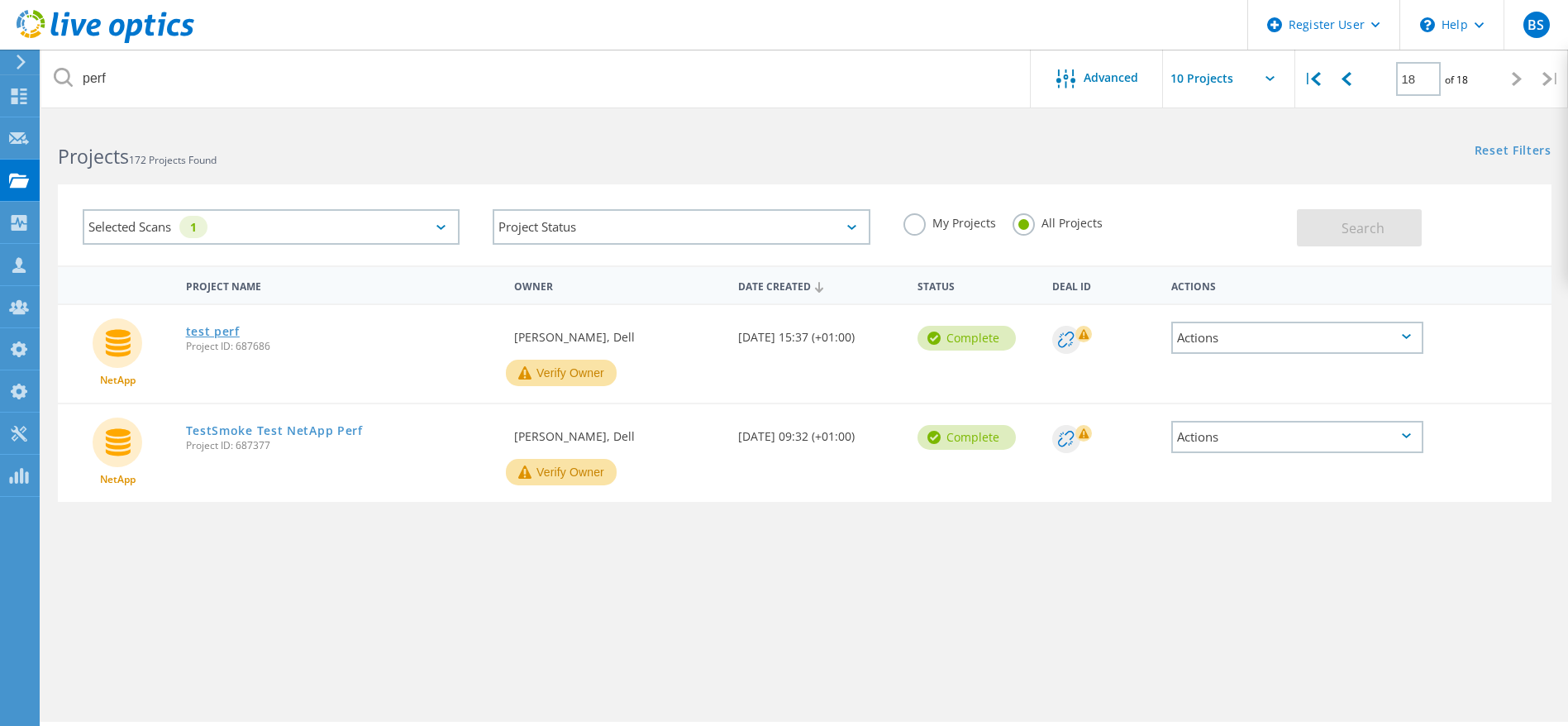
click at [187, 330] on link "test perf" at bounding box center [213, 331] width 54 height 12
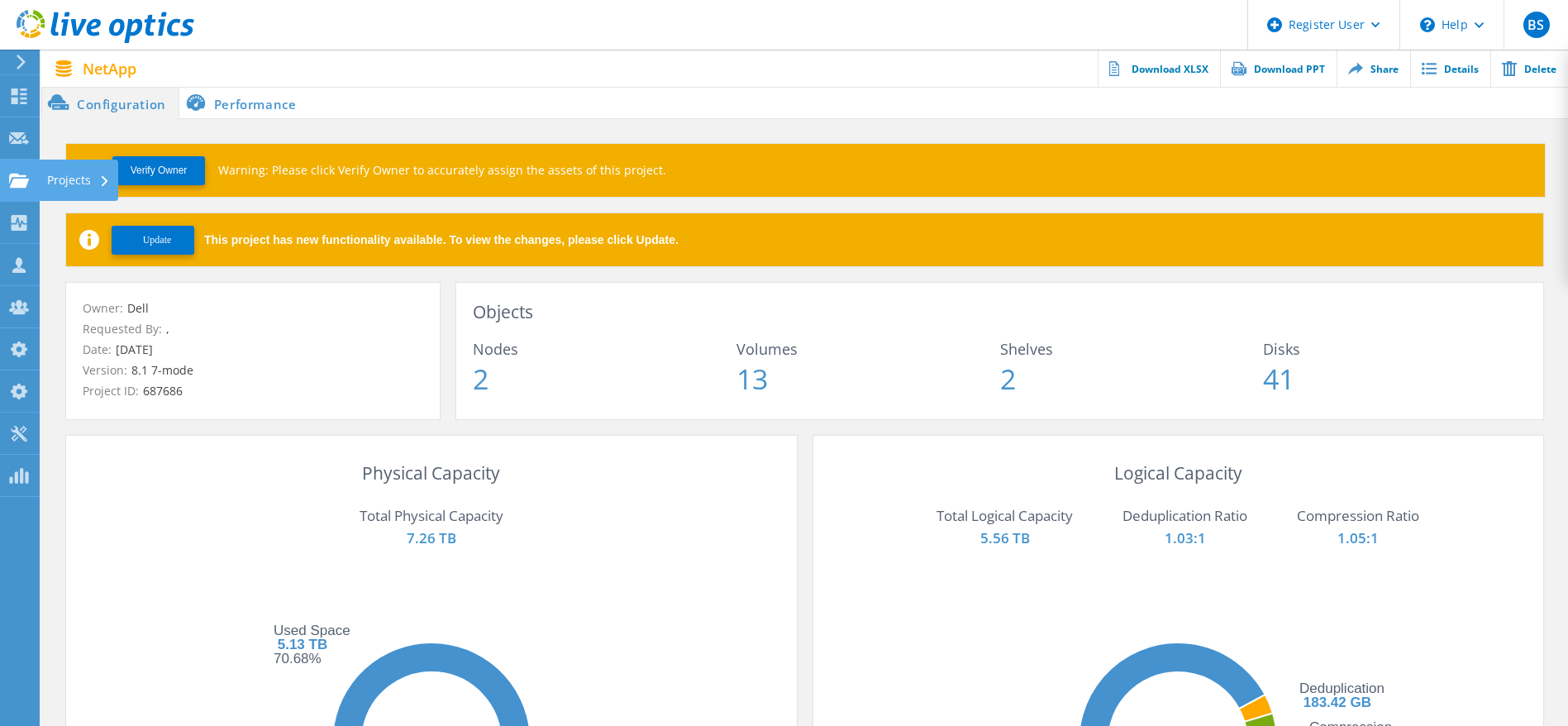
click at [24, 188] on div at bounding box center [19, 183] width 20 height 18
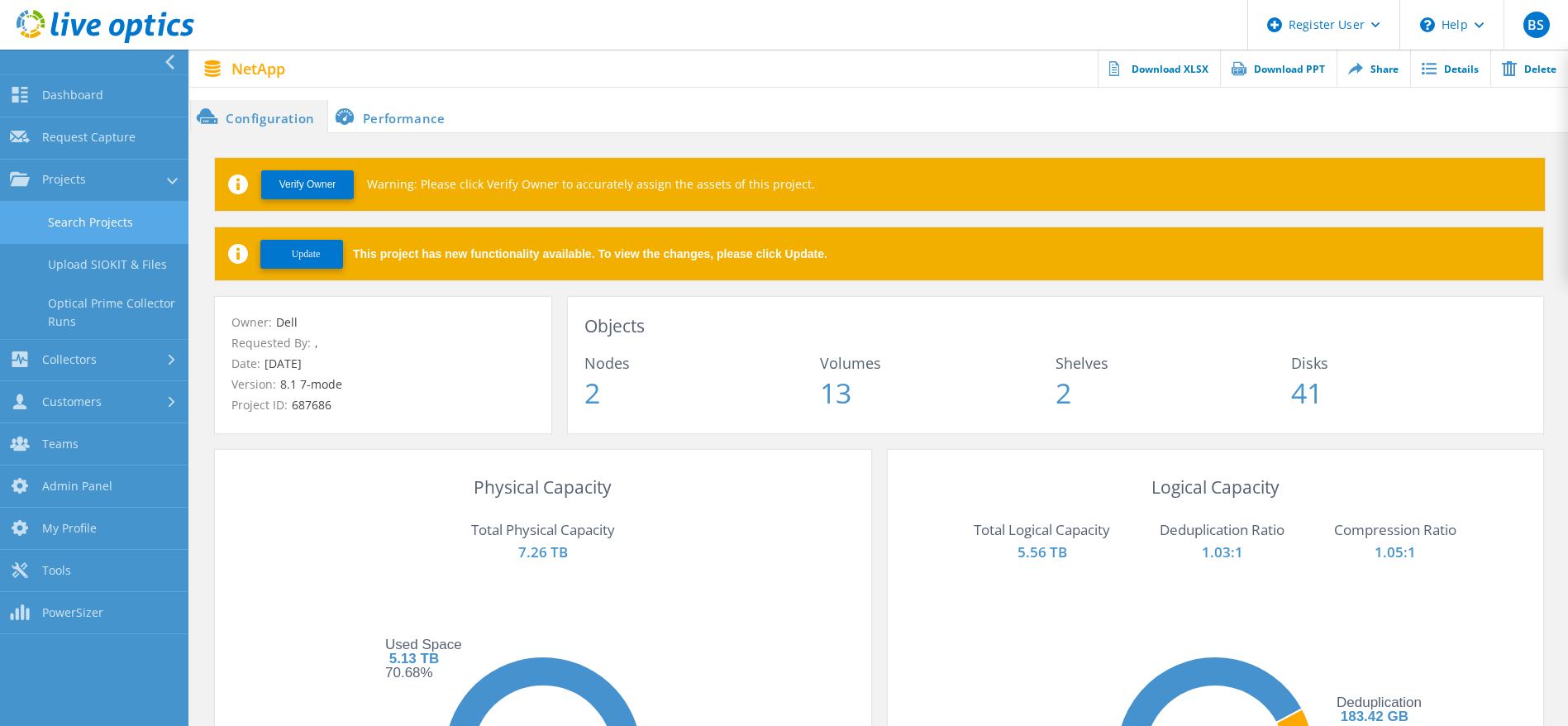
click at [27, 216] on link "Search Projects" at bounding box center [94, 223] width 188 height 42
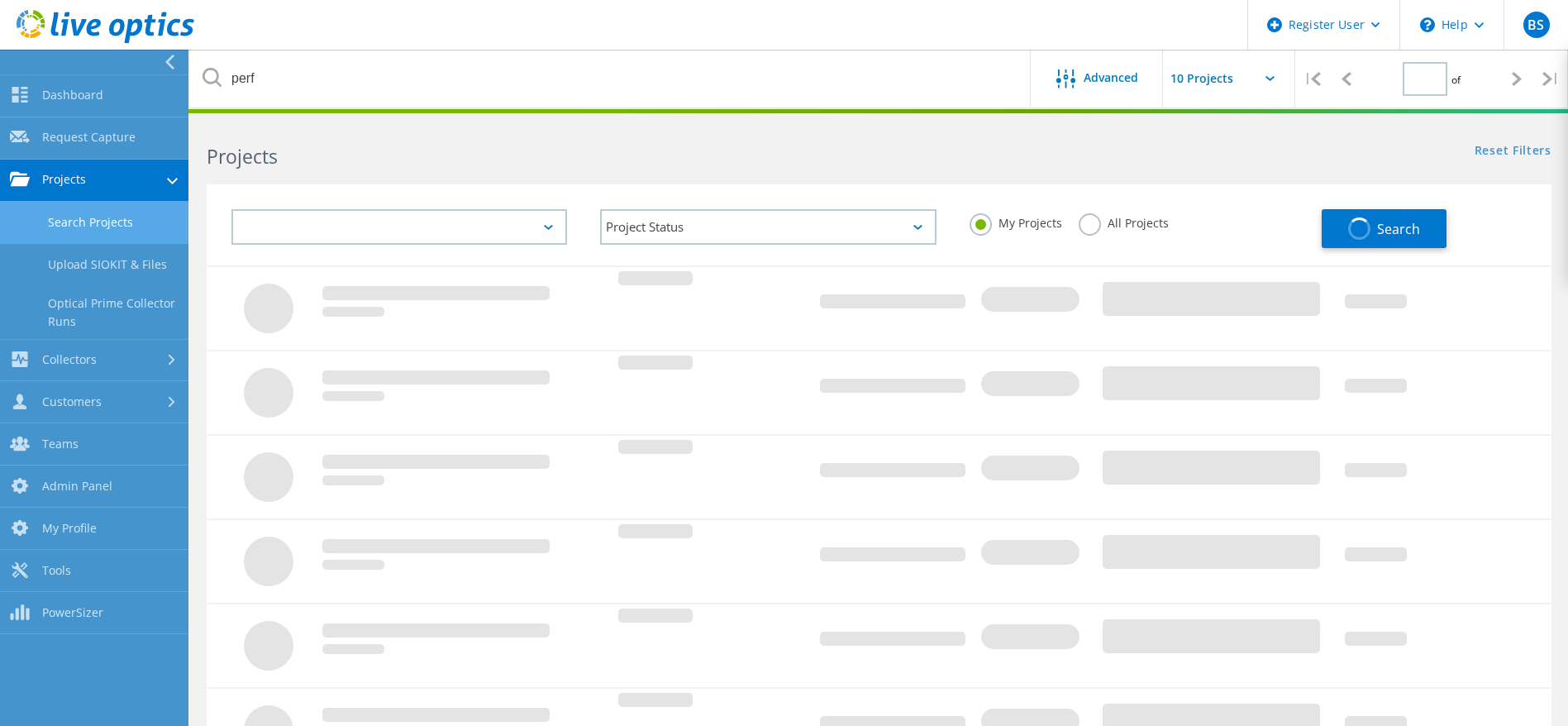
type input "1"
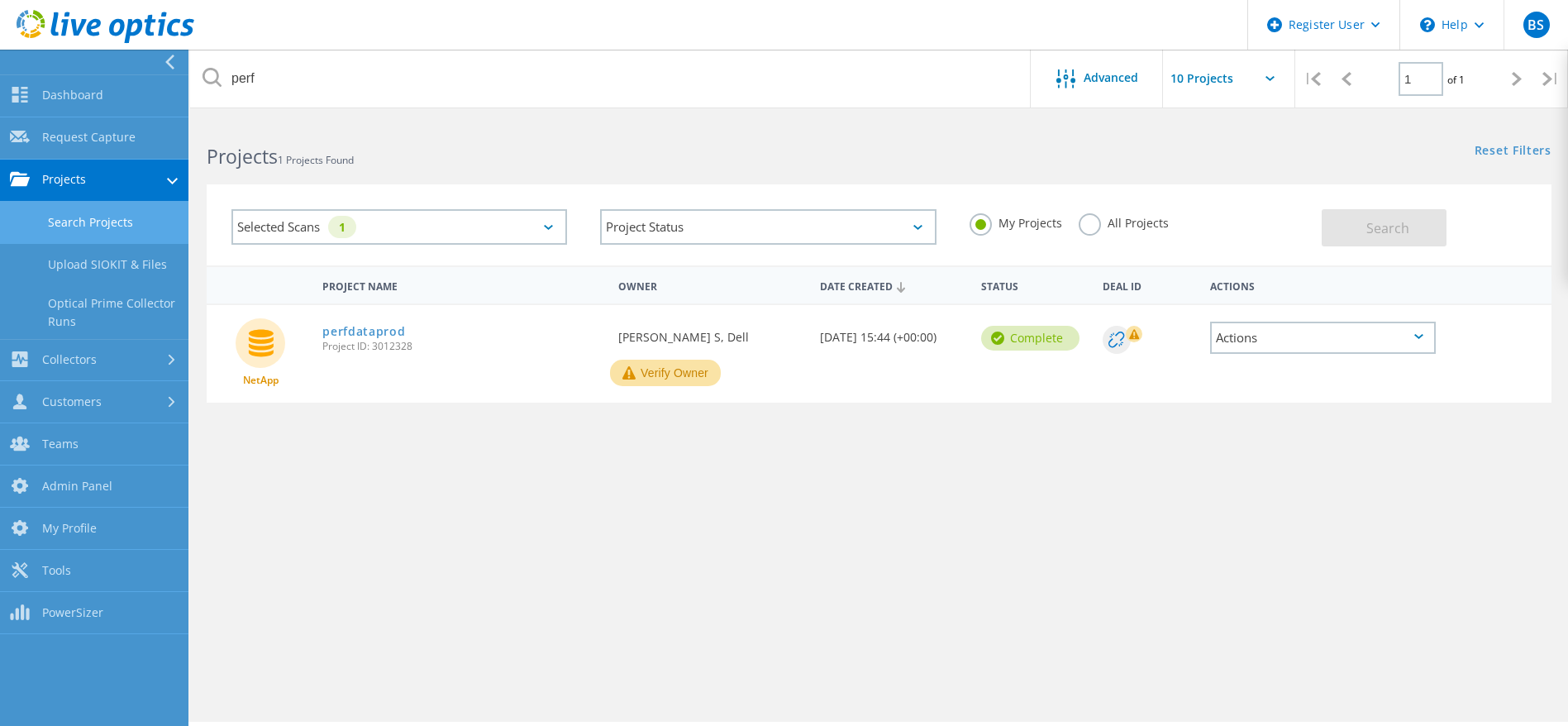
click at [1106, 219] on label "All Projects" at bounding box center [1123, 221] width 90 height 16
click at [0, 0] on input "All Projects" at bounding box center [0, 0] width 0 height 0
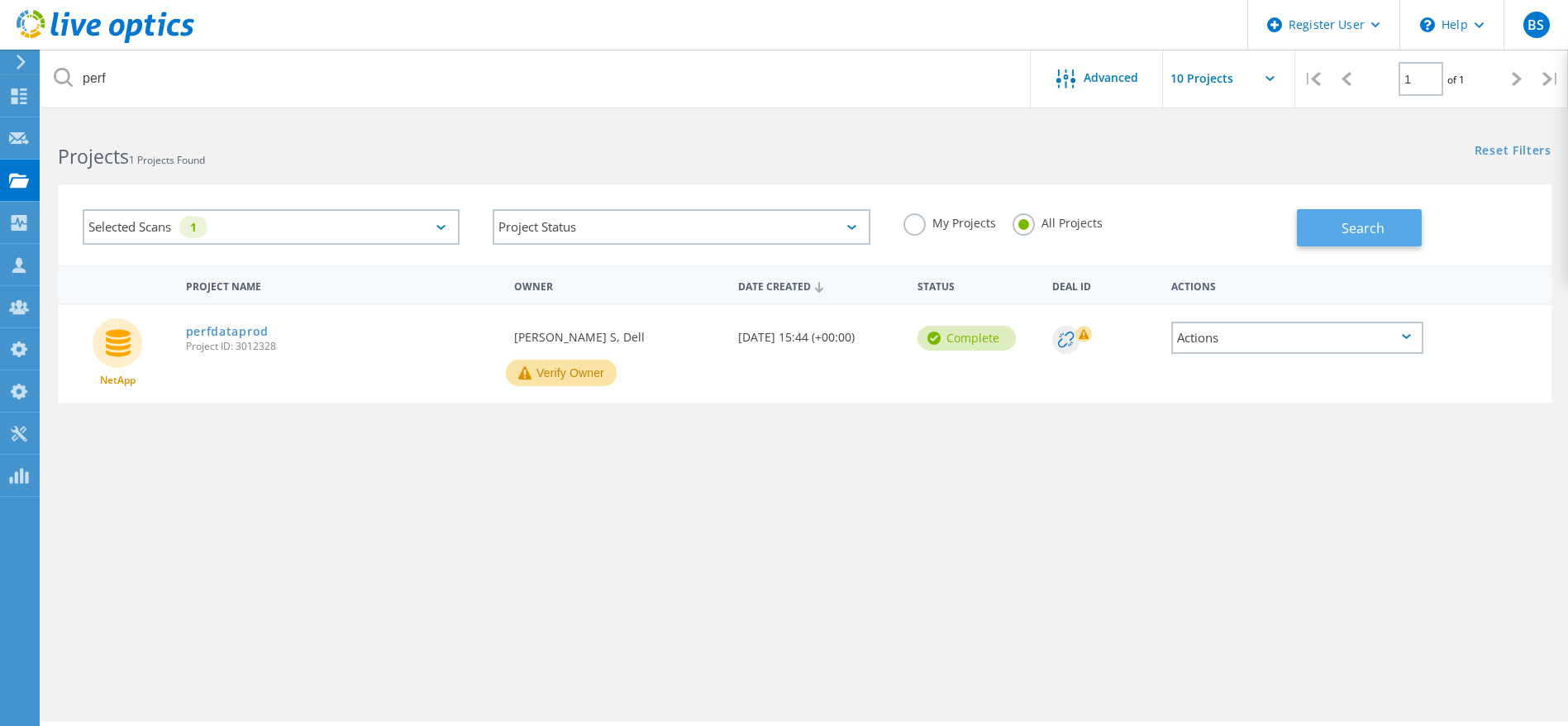
click at [1384, 233] on button "Search" at bounding box center [1359, 227] width 125 height 37
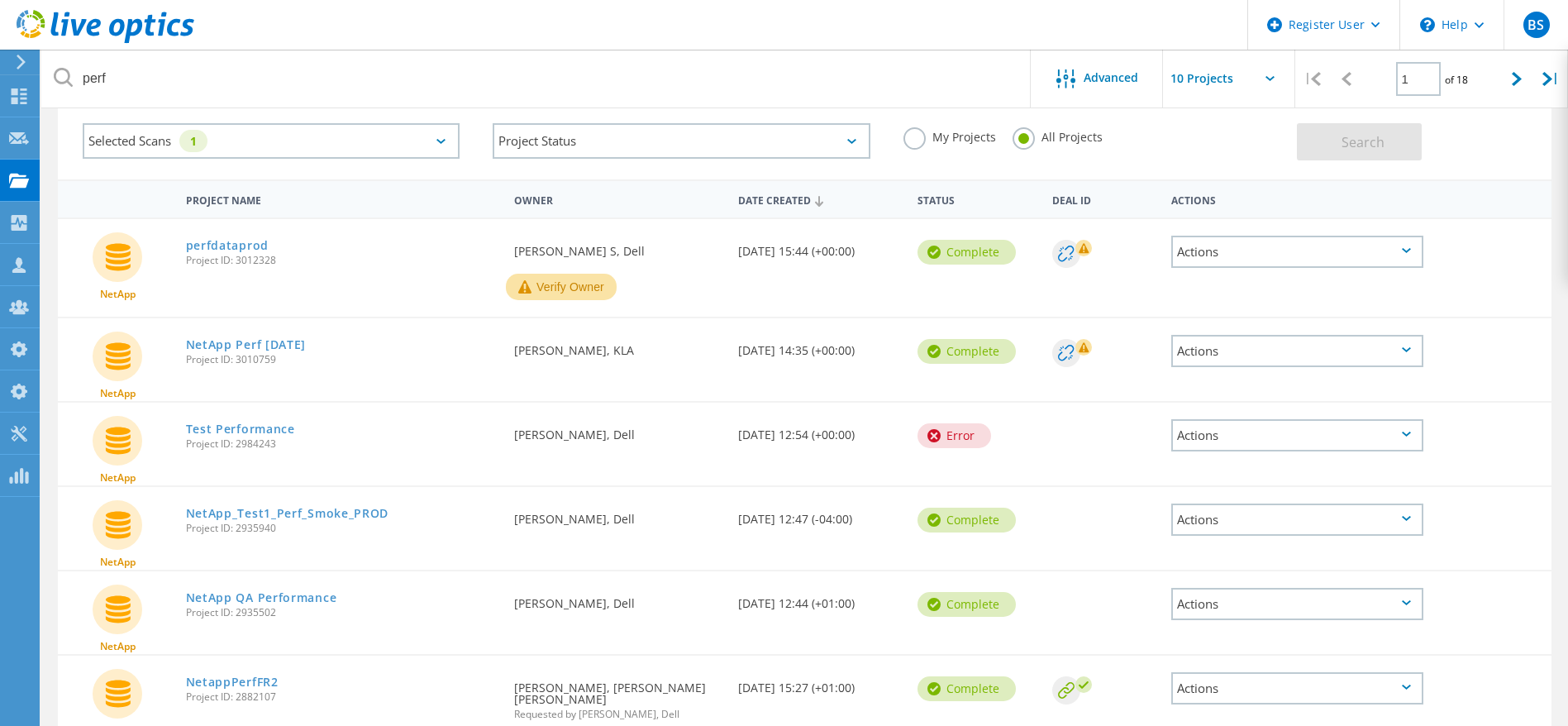
scroll to position [124, 0]
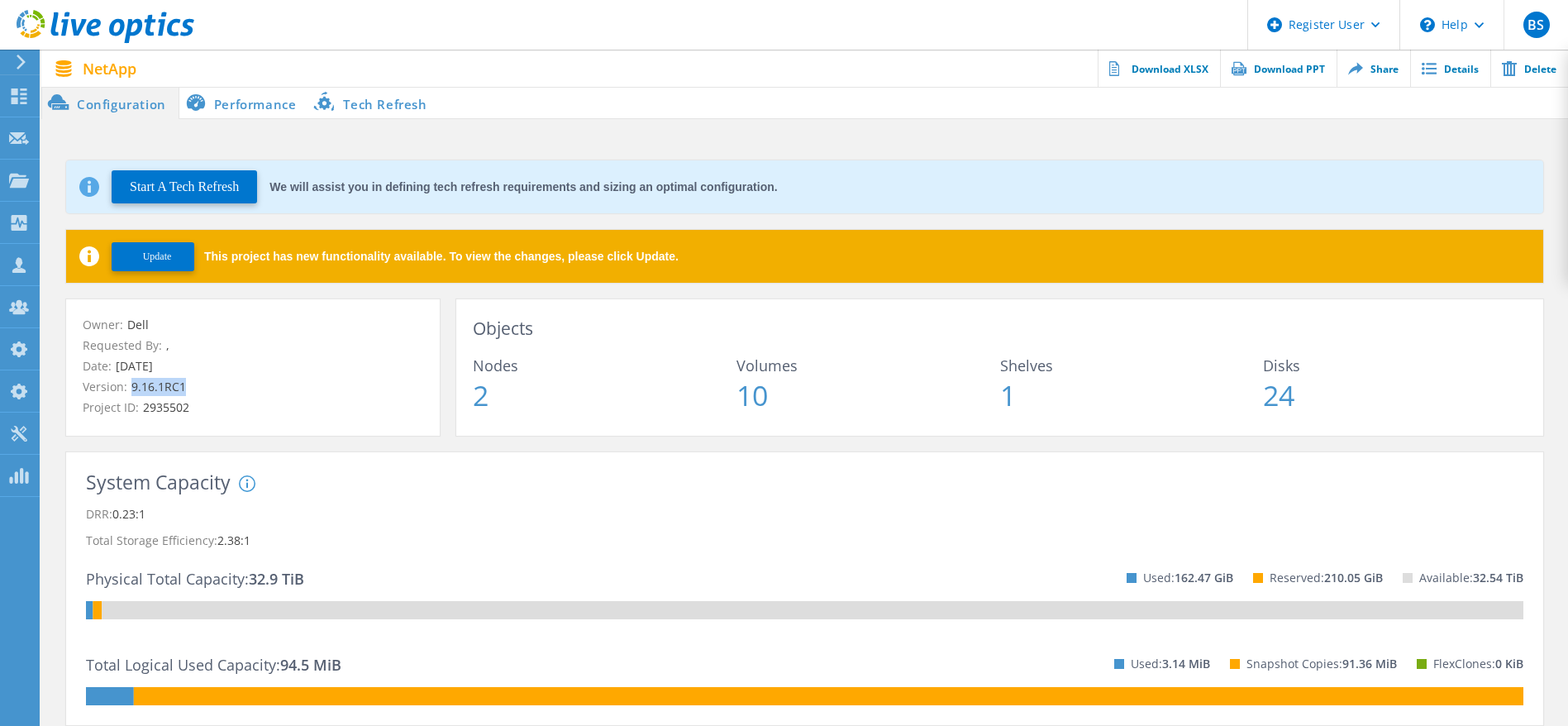
drag, startPoint x: 128, startPoint y: 391, endPoint x: 269, endPoint y: 388, distance: 141.0
click at [269, 388] on p "Version: 9.16.1RC1" at bounding box center [253, 387] width 341 height 18
